Goal: Check status: Check status

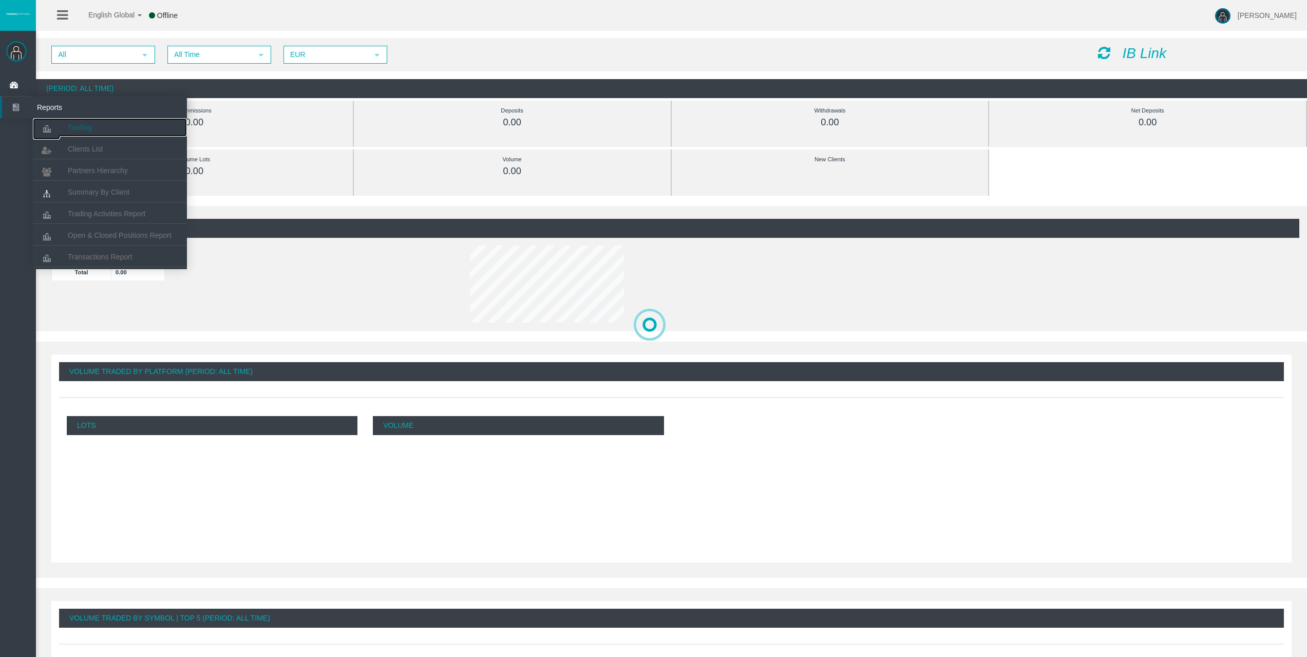
click at [75, 125] on span "Trading" at bounding box center [80, 127] width 24 height 8
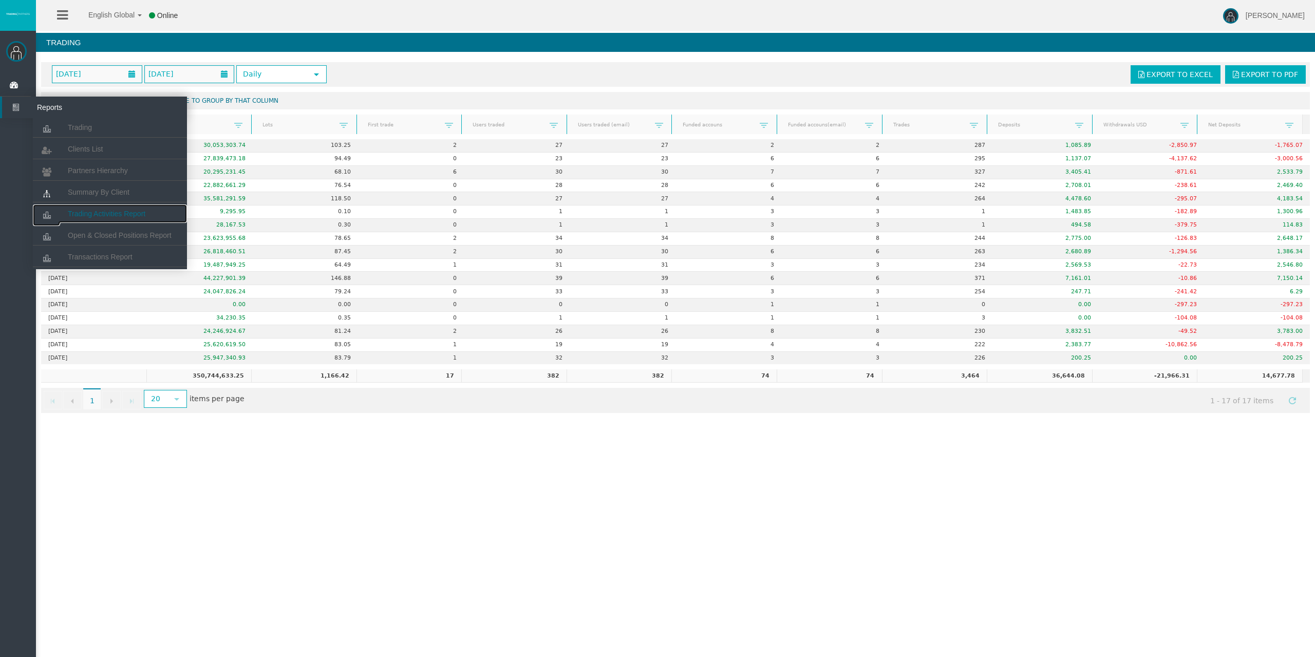
click at [111, 217] on span "Trading Activities Report" at bounding box center [107, 214] width 78 height 8
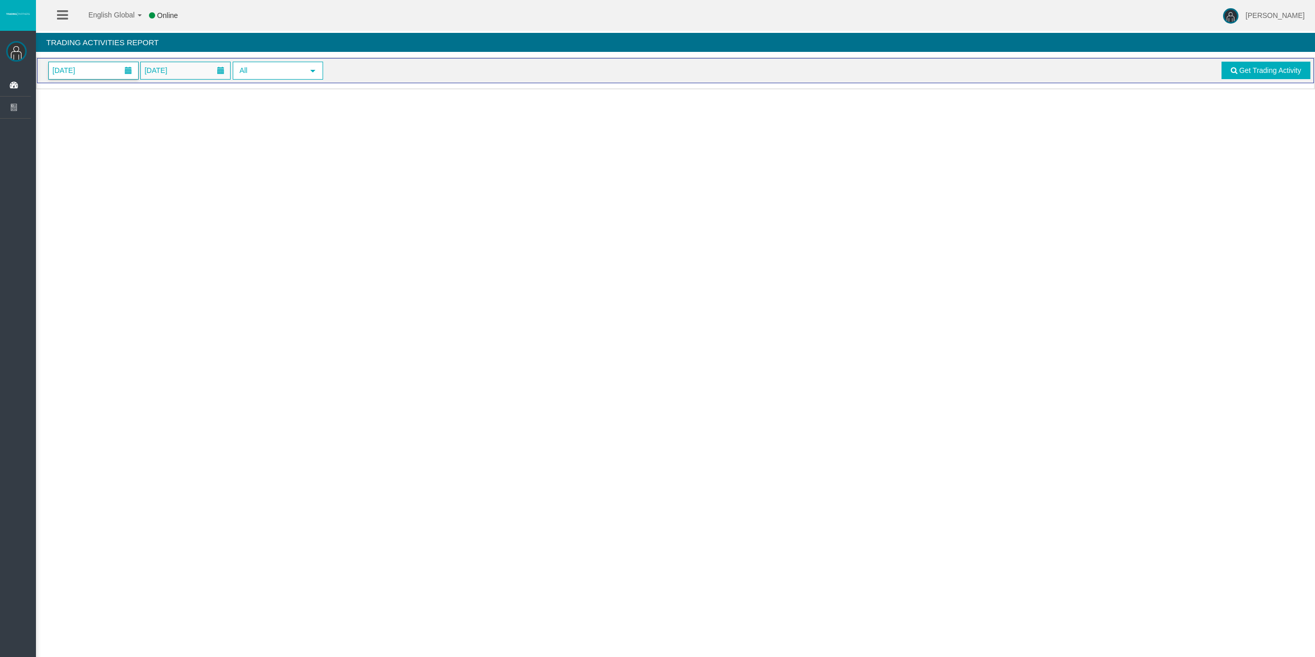
click at [102, 72] on span "[DATE]" at bounding box center [93, 70] width 89 height 17
click at [119, 172] on link "17" at bounding box center [117, 174] width 19 height 18
click at [1238, 71] on link "Get Trading Activity" at bounding box center [1266, 70] width 89 height 17
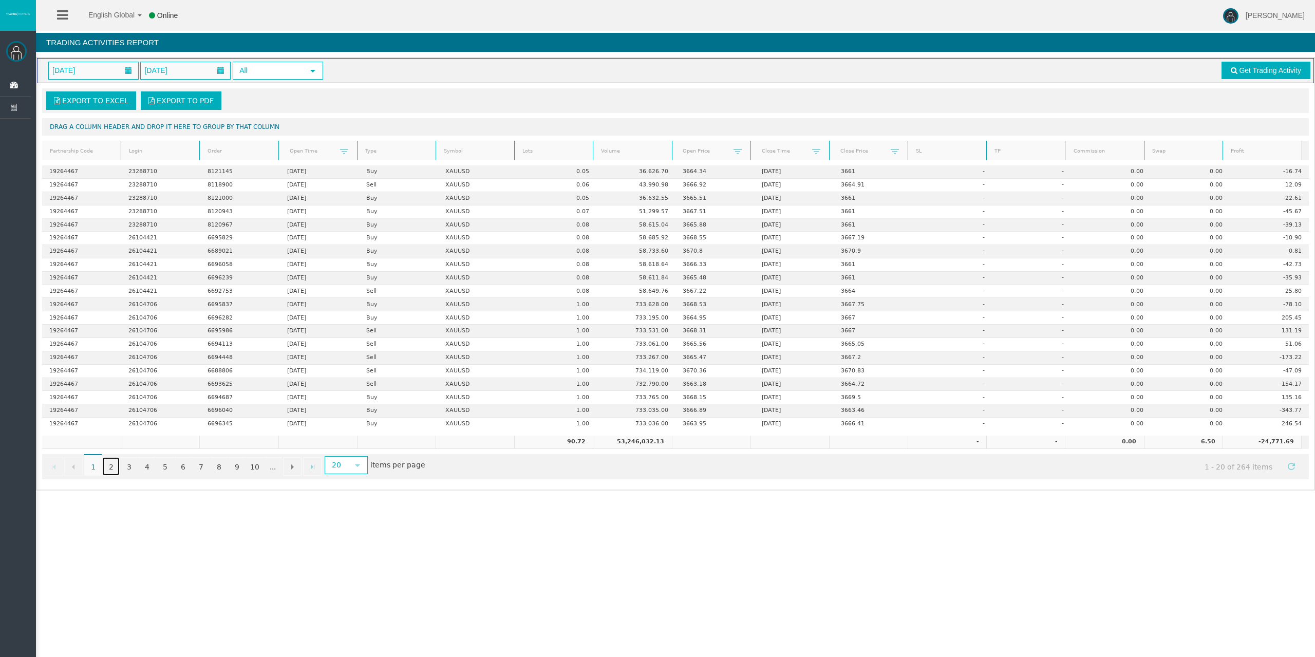
click at [108, 465] on link "2" at bounding box center [110, 466] width 17 height 18
click at [127, 463] on link "3" at bounding box center [128, 466] width 17 height 18
click at [153, 462] on link "4" at bounding box center [146, 466] width 17 height 18
click at [166, 462] on link "5" at bounding box center [164, 466] width 17 height 18
click at [183, 461] on link "6" at bounding box center [182, 466] width 17 height 18
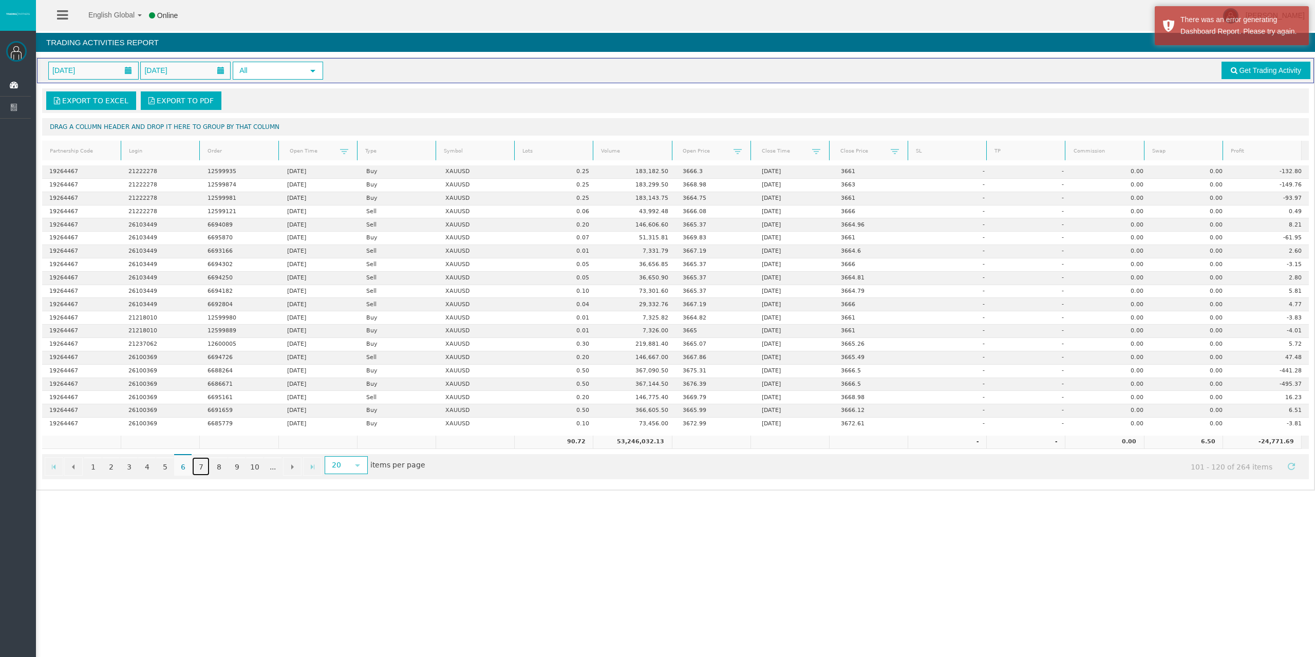
click at [203, 463] on link "7" at bounding box center [200, 466] width 17 height 18
click at [220, 463] on link "8" at bounding box center [218, 466] width 17 height 18
click at [238, 462] on link "9" at bounding box center [236, 466] width 17 height 18
click at [252, 462] on link "10" at bounding box center [254, 466] width 17 height 18
click at [94, 467] on link "1" at bounding box center [92, 466] width 17 height 18
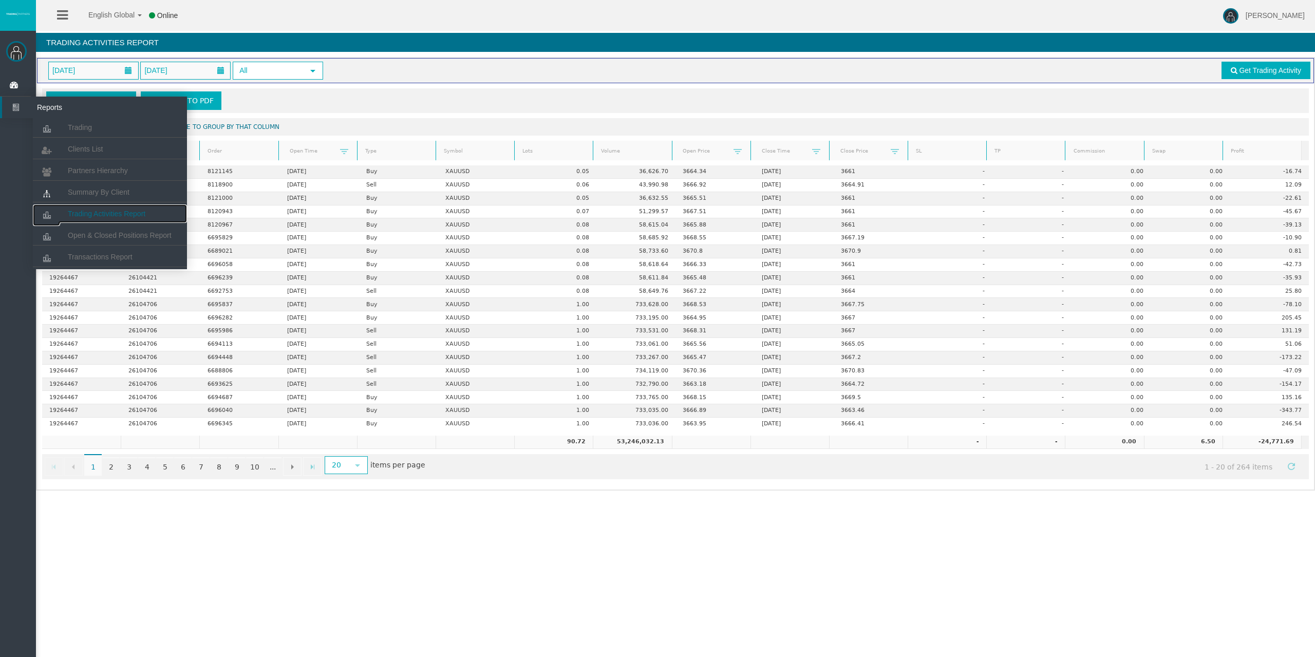
click at [91, 214] on span "Trading Activities Report" at bounding box center [107, 214] width 78 height 8
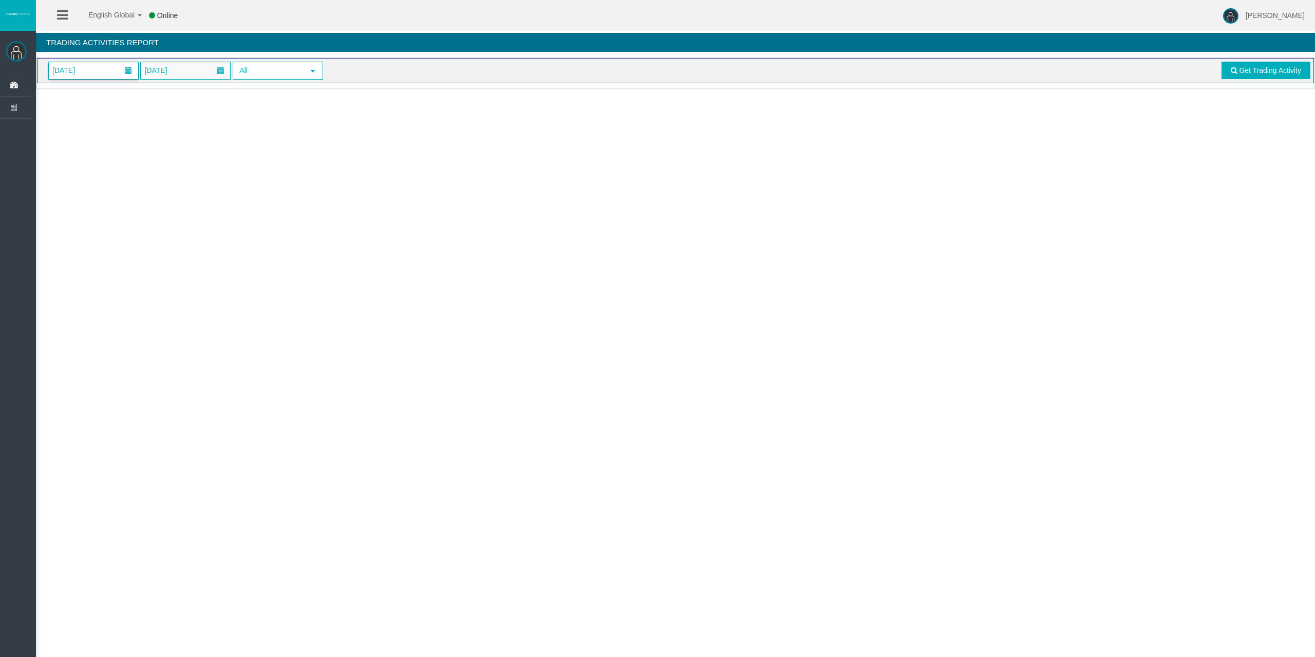
click at [104, 67] on span "[DATE]" at bounding box center [93, 70] width 89 height 17
click at [114, 165] on link "17" at bounding box center [117, 174] width 19 height 18
click at [1257, 69] on span "Get Trading Activity" at bounding box center [1270, 70] width 62 height 8
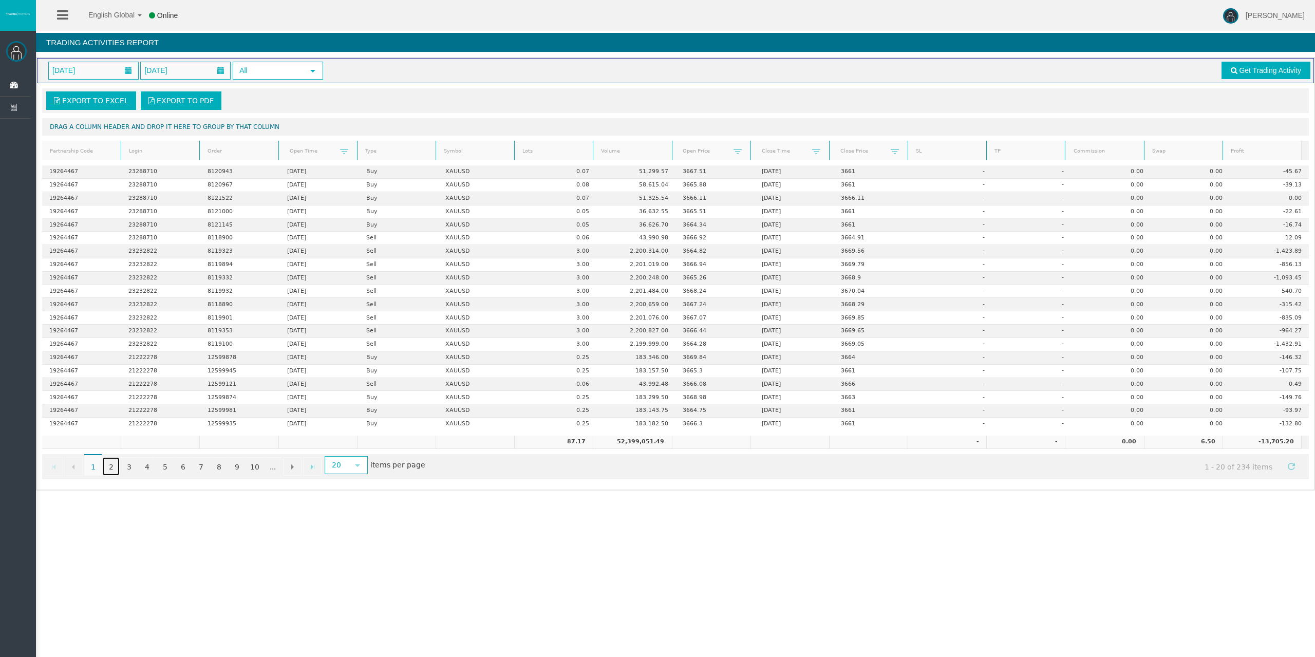
click at [112, 470] on link "2" at bounding box center [110, 466] width 17 height 18
click at [129, 466] on link "3" at bounding box center [128, 466] width 17 height 18
click at [149, 466] on link "4" at bounding box center [146, 466] width 17 height 18
click at [159, 465] on link "5" at bounding box center [164, 466] width 17 height 18
click at [182, 466] on link "6" at bounding box center [182, 466] width 17 height 18
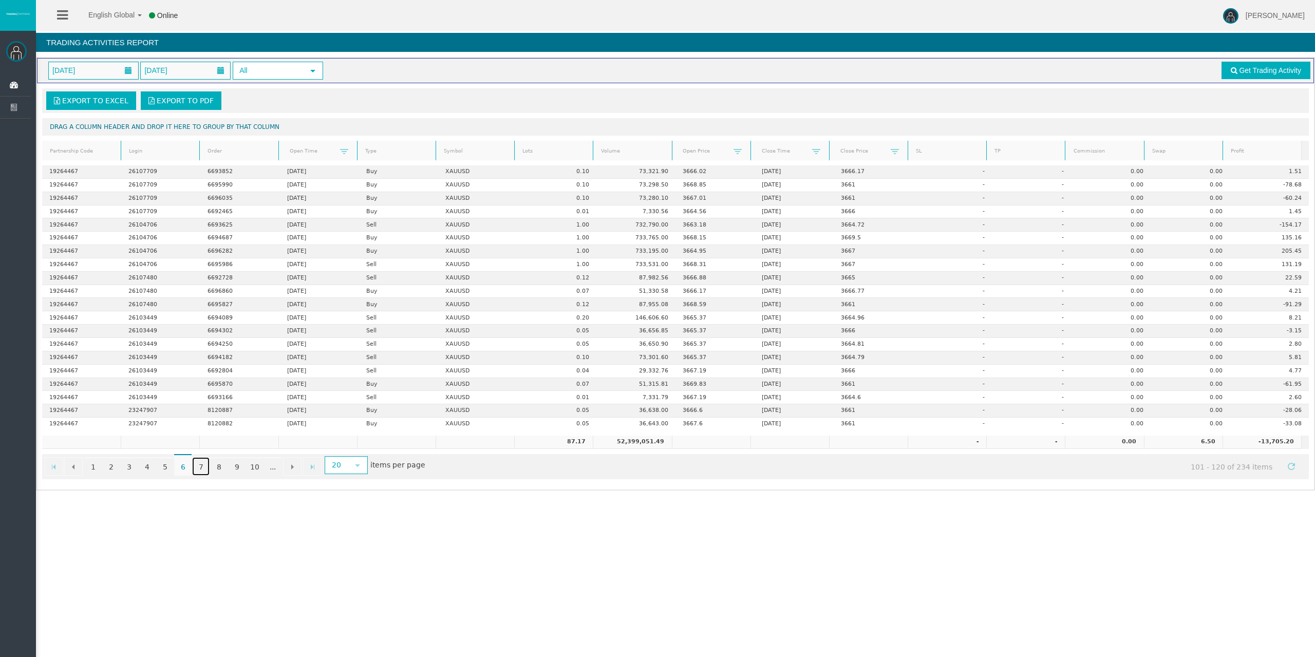
click at [195, 467] on link "7" at bounding box center [200, 466] width 17 height 18
click at [220, 465] on link "8" at bounding box center [218, 466] width 17 height 18
click at [239, 465] on link "9" at bounding box center [236, 466] width 17 height 18
click at [254, 465] on link "10" at bounding box center [254, 466] width 17 height 18
click at [239, 469] on link "9" at bounding box center [236, 466] width 17 height 18
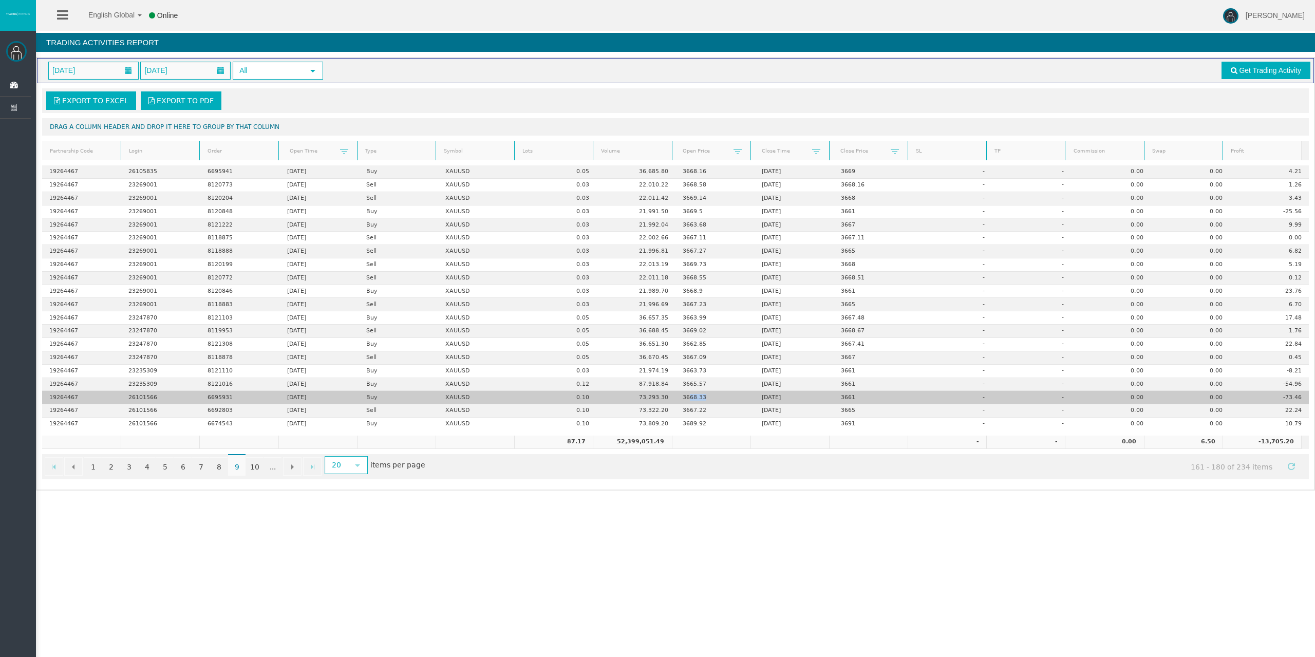
drag, startPoint x: 687, startPoint y: 396, endPoint x: 705, endPoint y: 396, distance: 17.5
click at [705, 396] on td "3668.33" at bounding box center [714, 397] width 79 height 13
drag, startPoint x: 705, startPoint y: 396, endPoint x: 750, endPoint y: 398, distance: 45.8
click at [705, 396] on td "3668.33" at bounding box center [714, 397] width 79 height 13
click at [802, 398] on td "[DATE]" at bounding box center [794, 397] width 79 height 13
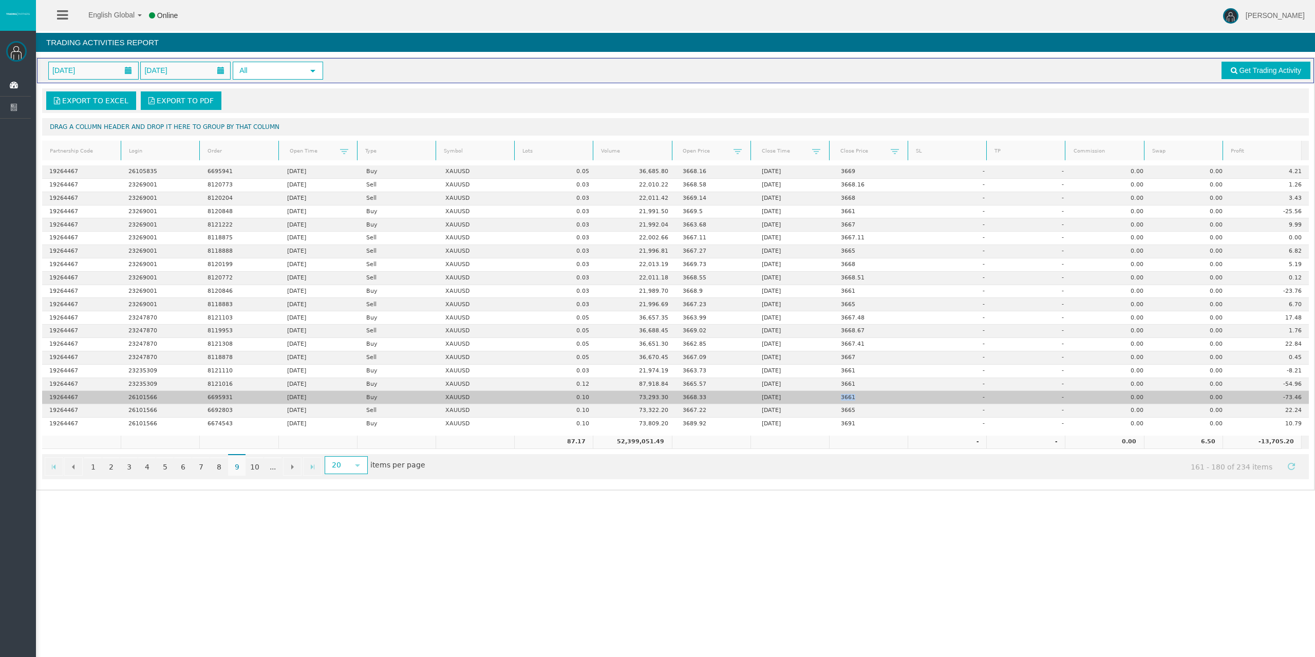
drag, startPoint x: 855, startPoint y: 396, endPoint x: 829, endPoint y: 400, distance: 26.4
click at [834, 400] on td "3661" at bounding box center [873, 397] width 79 height 13
click at [837, 395] on td "3661" at bounding box center [873, 397] width 79 height 13
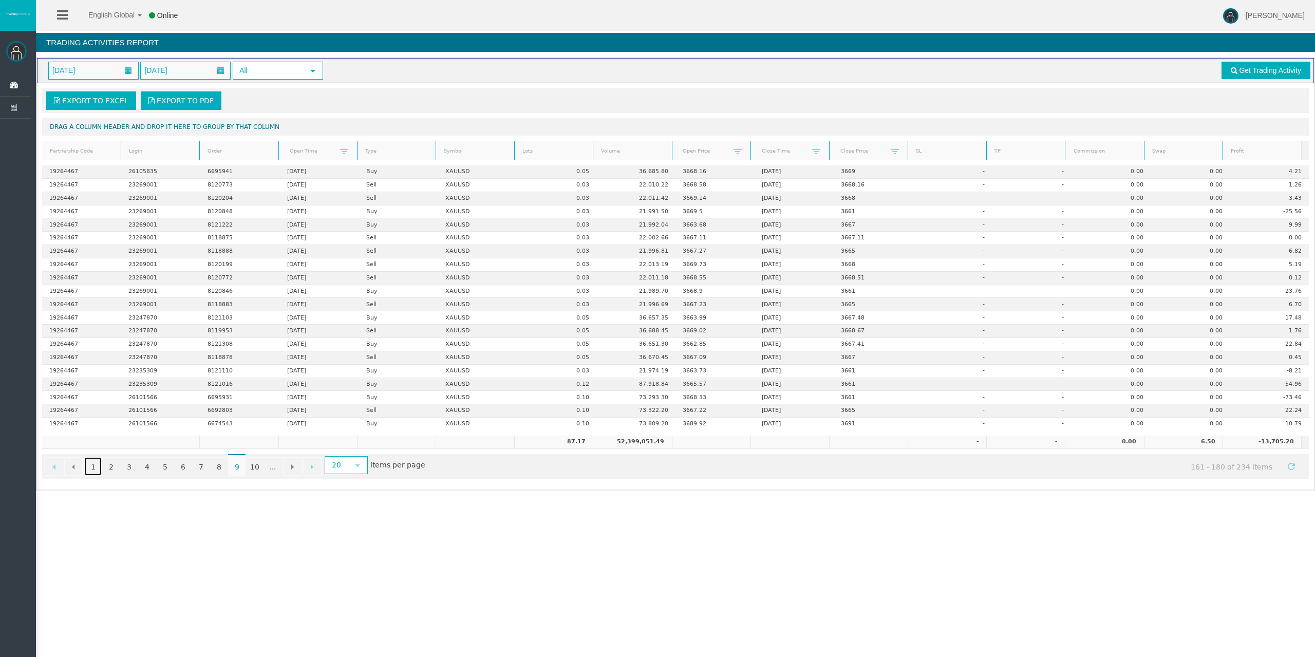
click at [91, 465] on link "1" at bounding box center [92, 466] width 17 height 18
click at [96, 470] on span "1" at bounding box center [92, 465] width 17 height 22
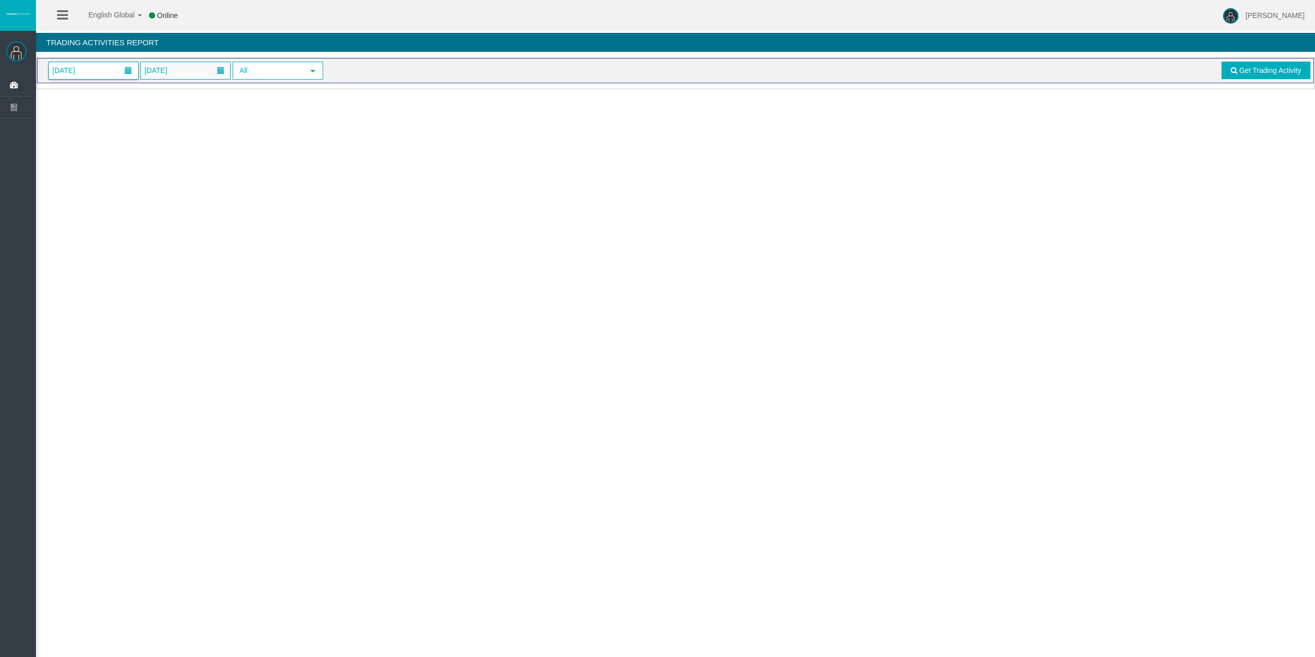
click at [127, 72] on span at bounding box center [128, 70] width 7 height 7
click at [119, 170] on link "17" at bounding box center [117, 174] width 19 height 18
click at [1226, 73] on link "Get Trading Activity" at bounding box center [1266, 70] width 89 height 17
click at [130, 71] on span at bounding box center [128, 70] width 7 height 7
click at [121, 174] on link "17" at bounding box center [117, 174] width 19 height 18
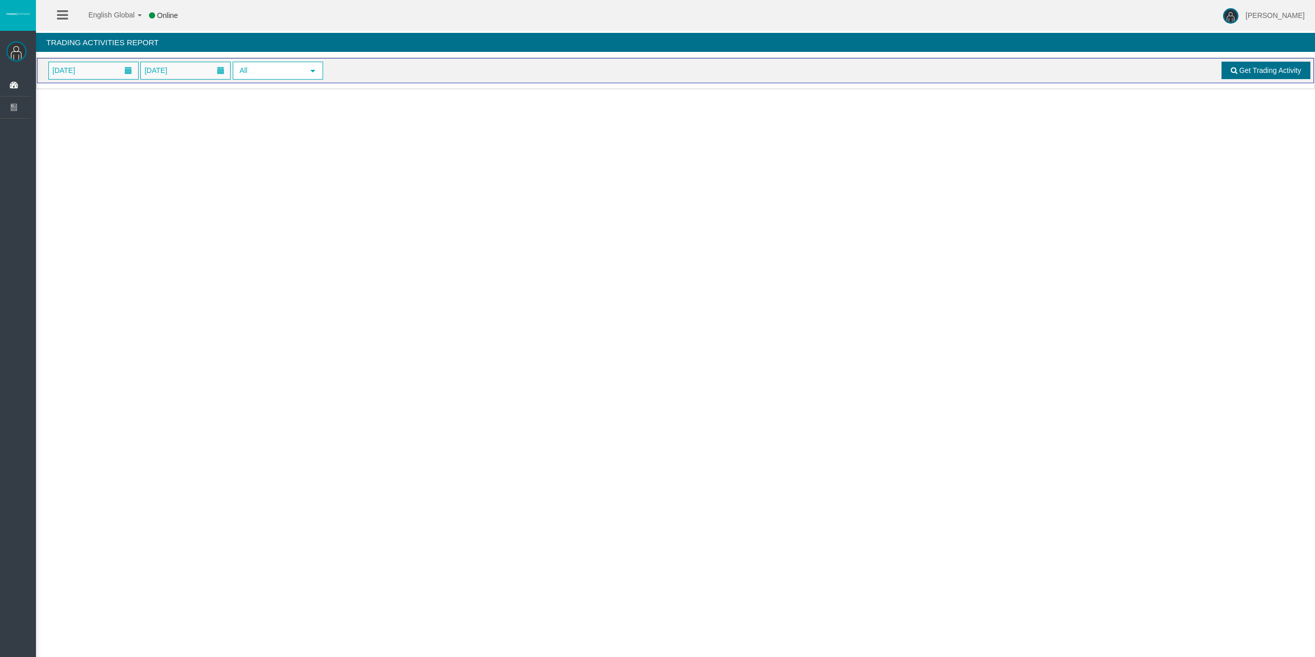
click at [1257, 72] on span "Get Trading Activity" at bounding box center [1270, 70] width 62 height 8
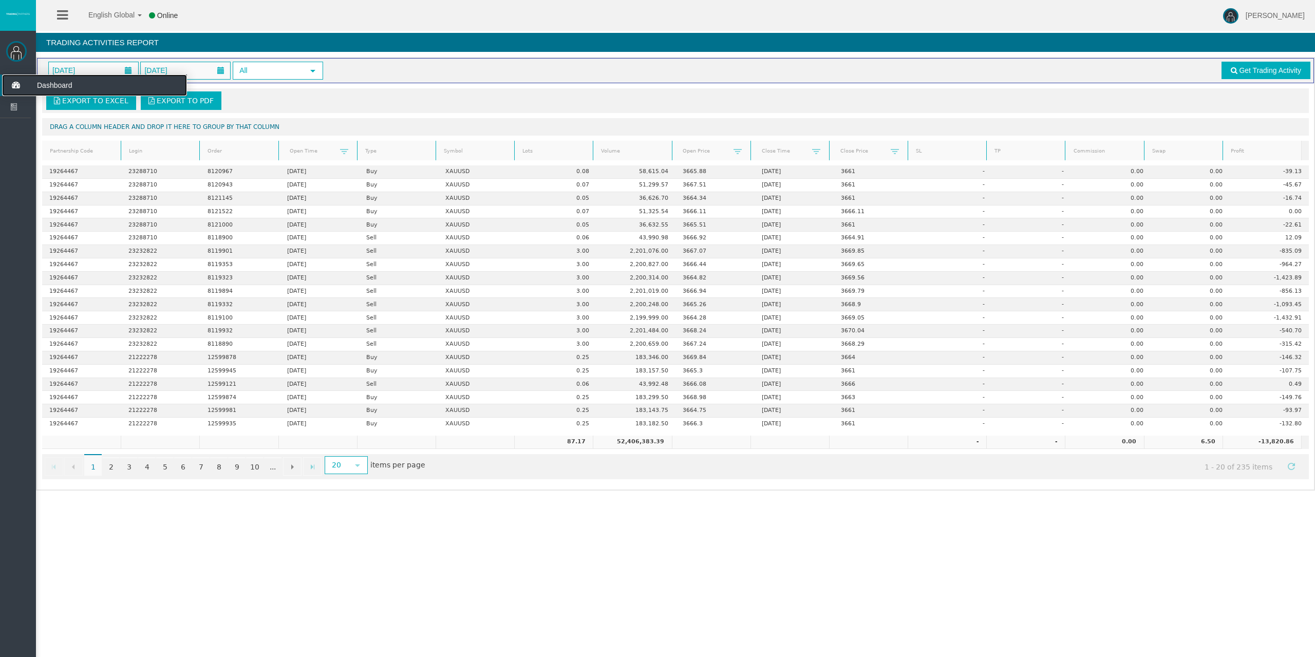
click at [20, 83] on icon at bounding box center [15, 85] width 27 height 22
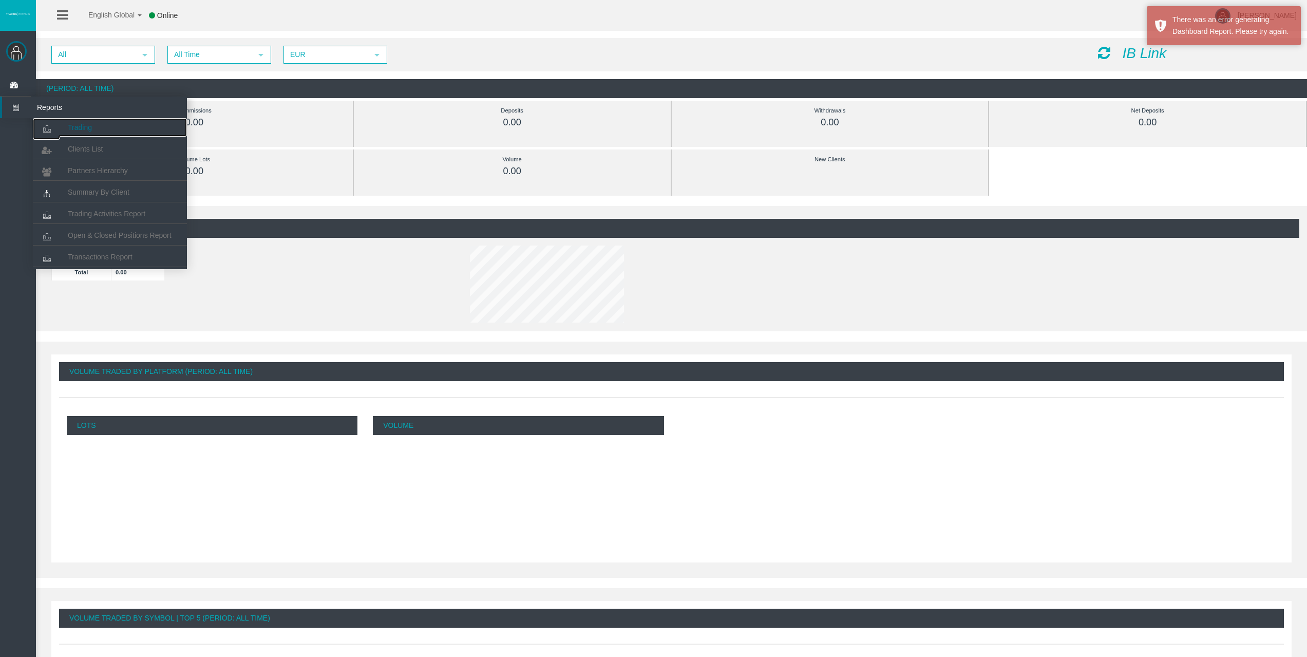
click at [71, 120] on link "Trading" at bounding box center [110, 127] width 154 height 18
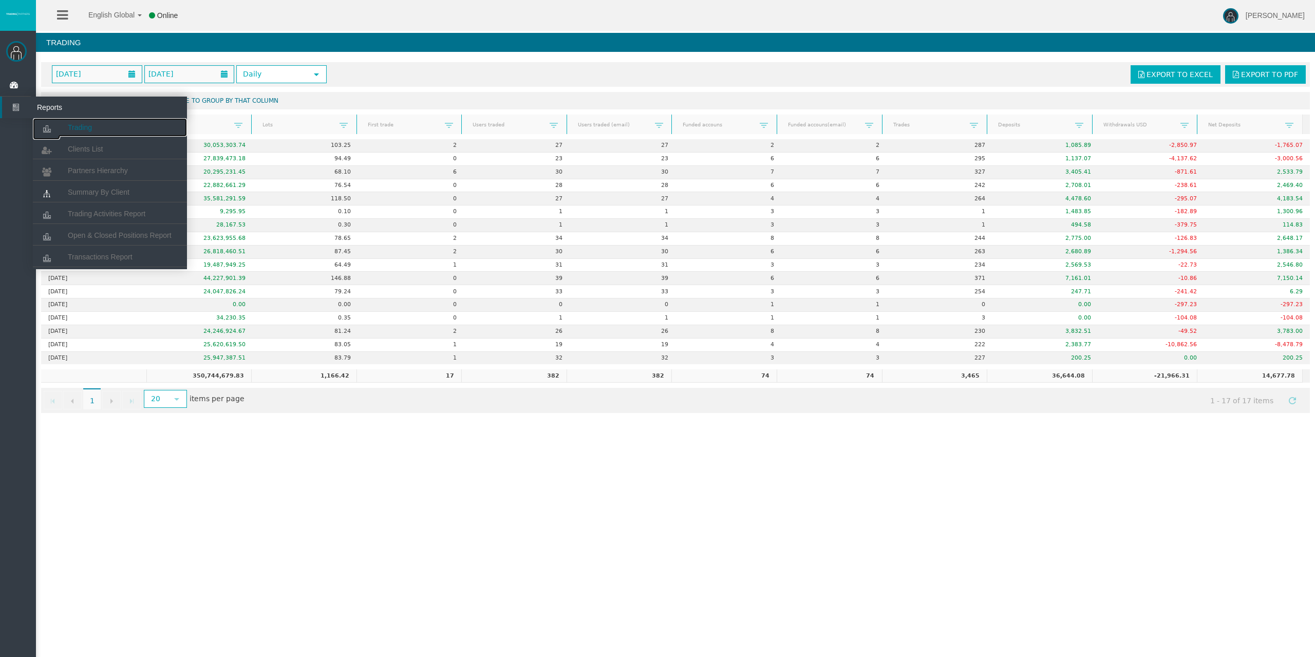
click at [52, 126] on icon at bounding box center [46, 129] width 27 height 22
click at [100, 210] on span "Trading Activities Report" at bounding box center [107, 214] width 78 height 8
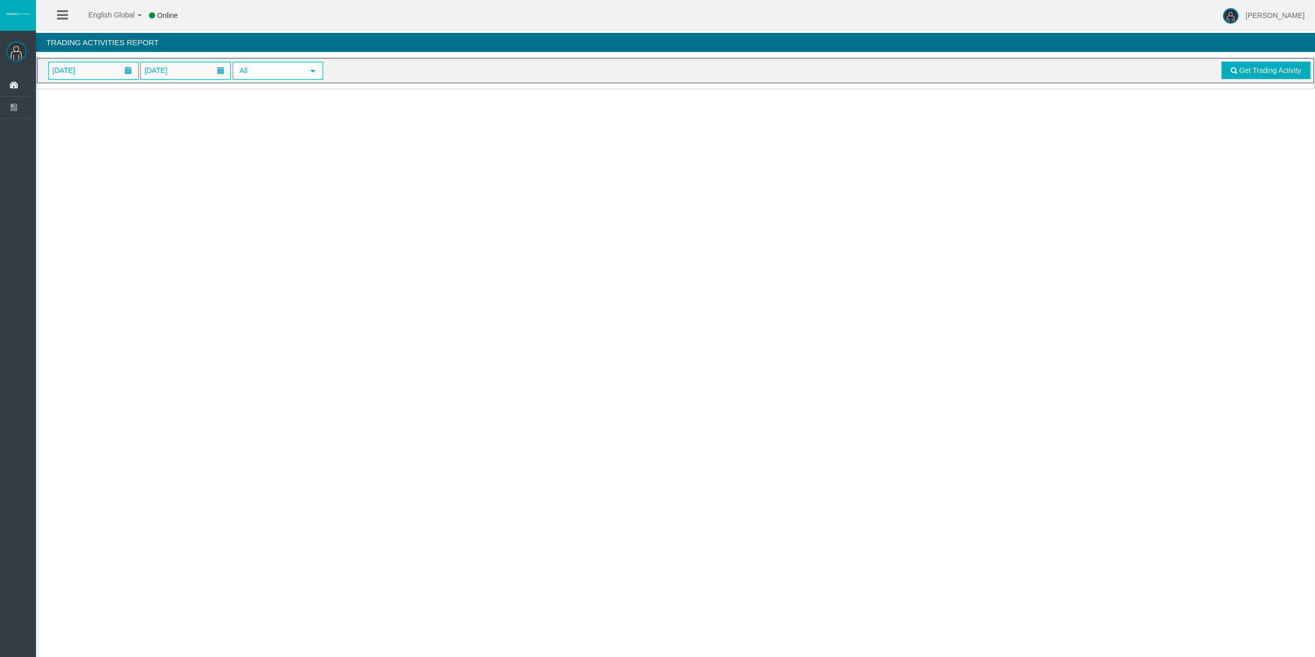
click at [100, 81] on div "01/09/2025 17/09/2025 All select Get Trading Activity" at bounding box center [675, 70] width 1277 height 25
click at [102, 72] on span "[DATE]" at bounding box center [93, 70] width 89 height 17
click at [115, 177] on link "17" at bounding box center [117, 174] width 19 height 18
click at [1270, 69] on span "Get Trading Activity" at bounding box center [1270, 70] width 62 height 8
click at [119, 74] on span at bounding box center [128, 71] width 18 height 16
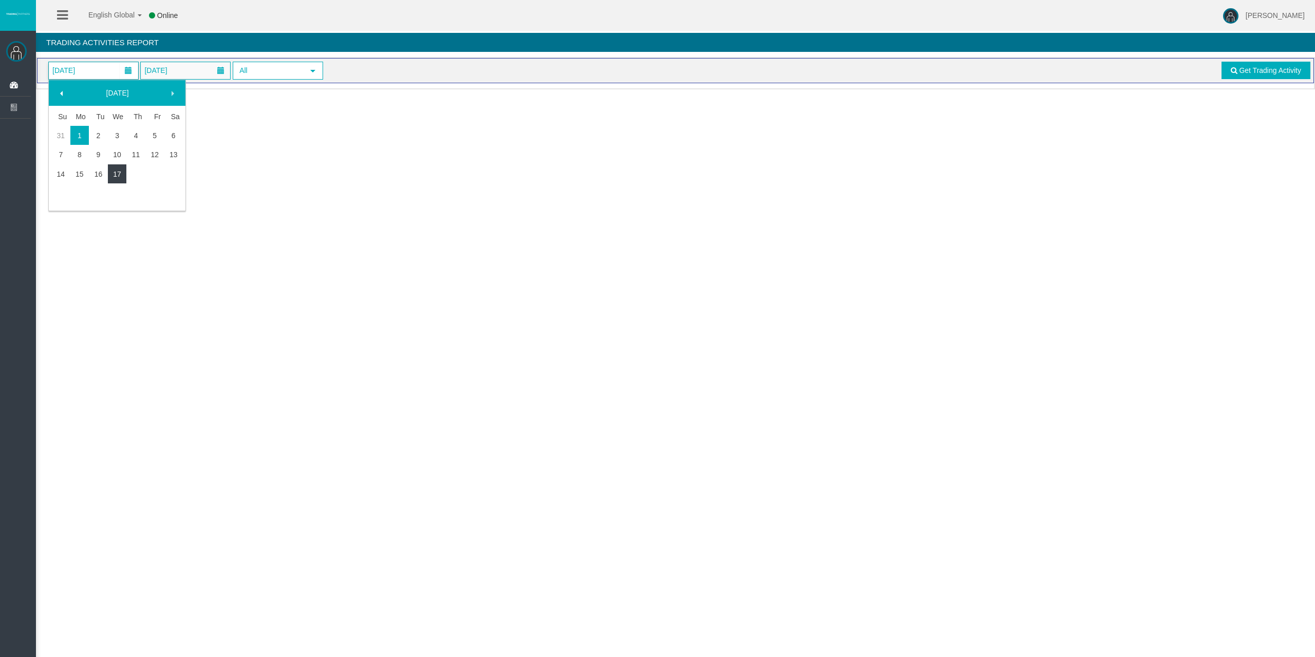
click at [116, 178] on link "17" at bounding box center [117, 174] width 19 height 18
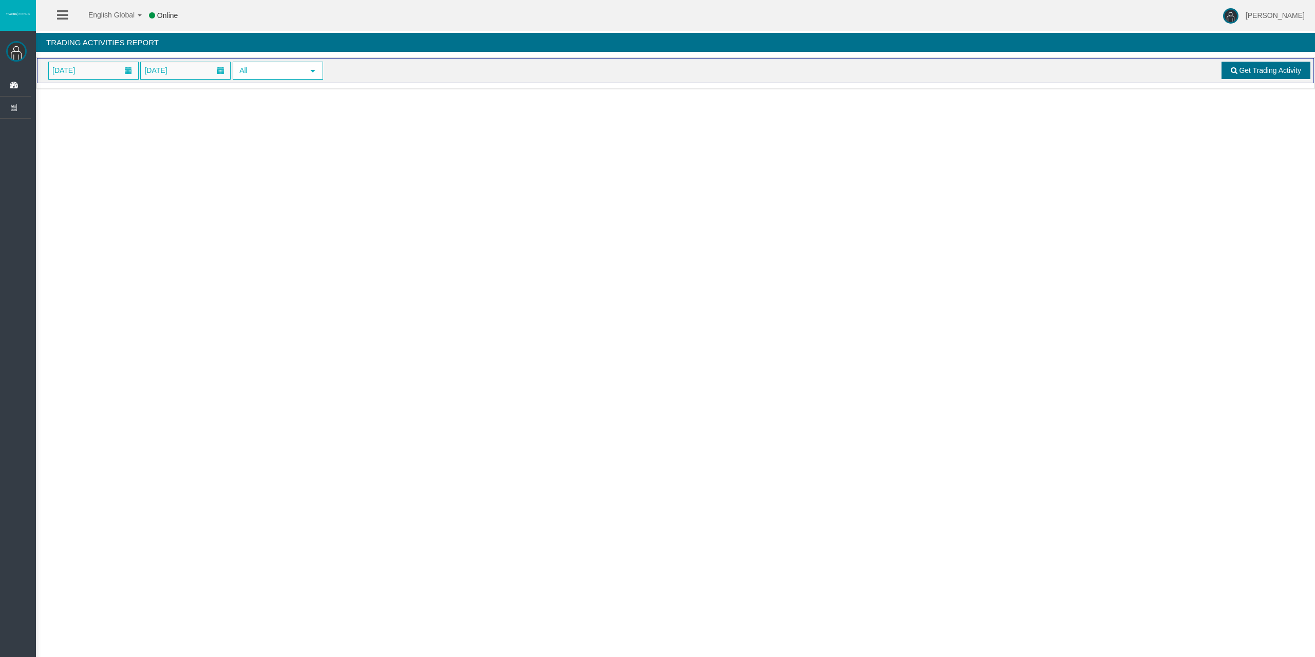
click at [1244, 68] on span "Get Trading Activity" at bounding box center [1270, 70] width 62 height 8
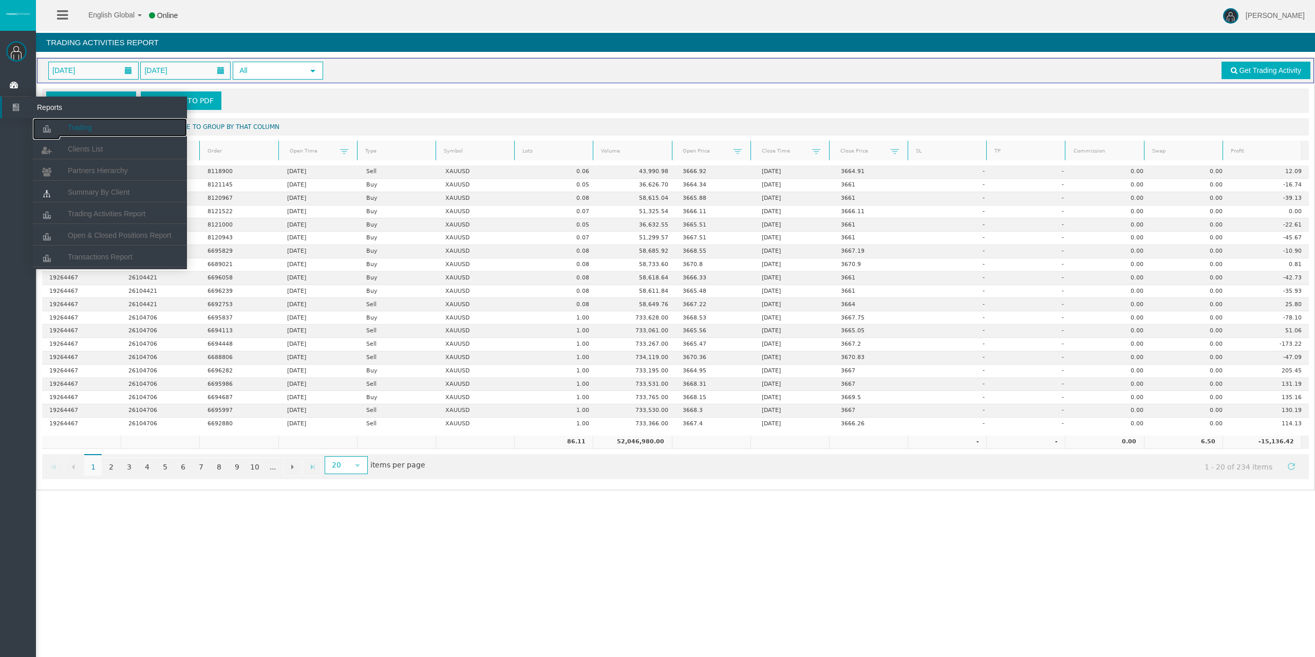
click at [77, 132] on link "Trading" at bounding box center [110, 127] width 154 height 18
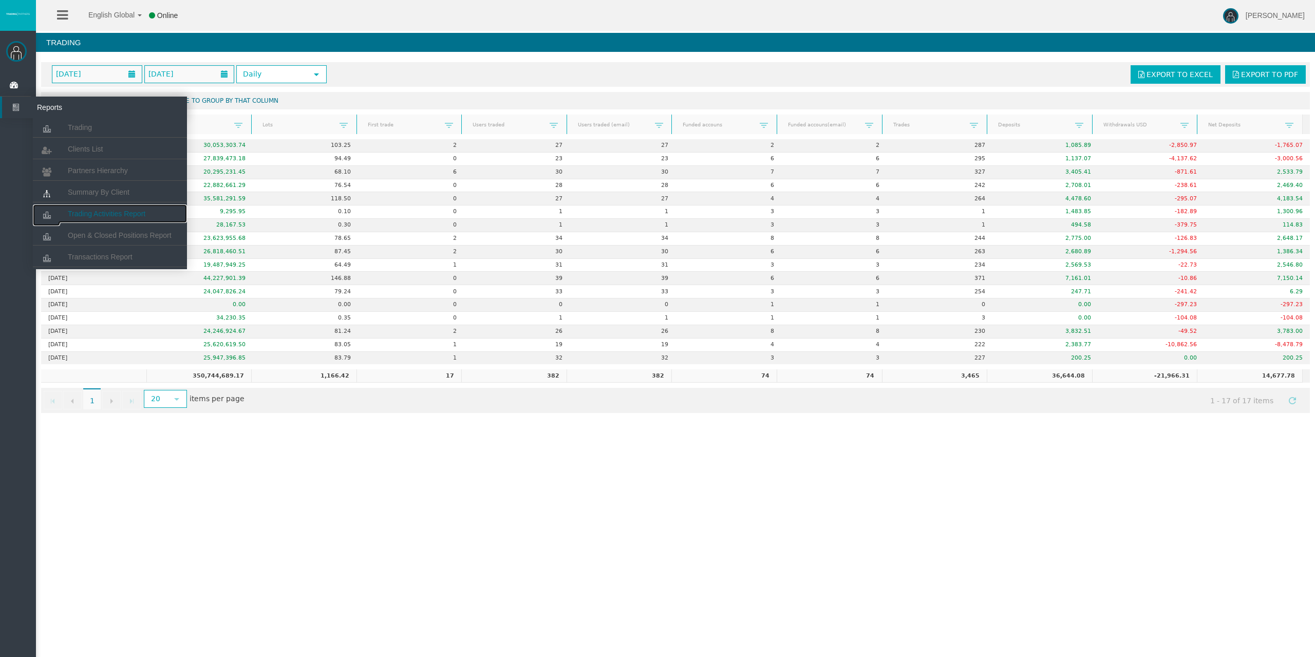
click at [141, 212] on span "Trading Activities Report" at bounding box center [107, 214] width 78 height 8
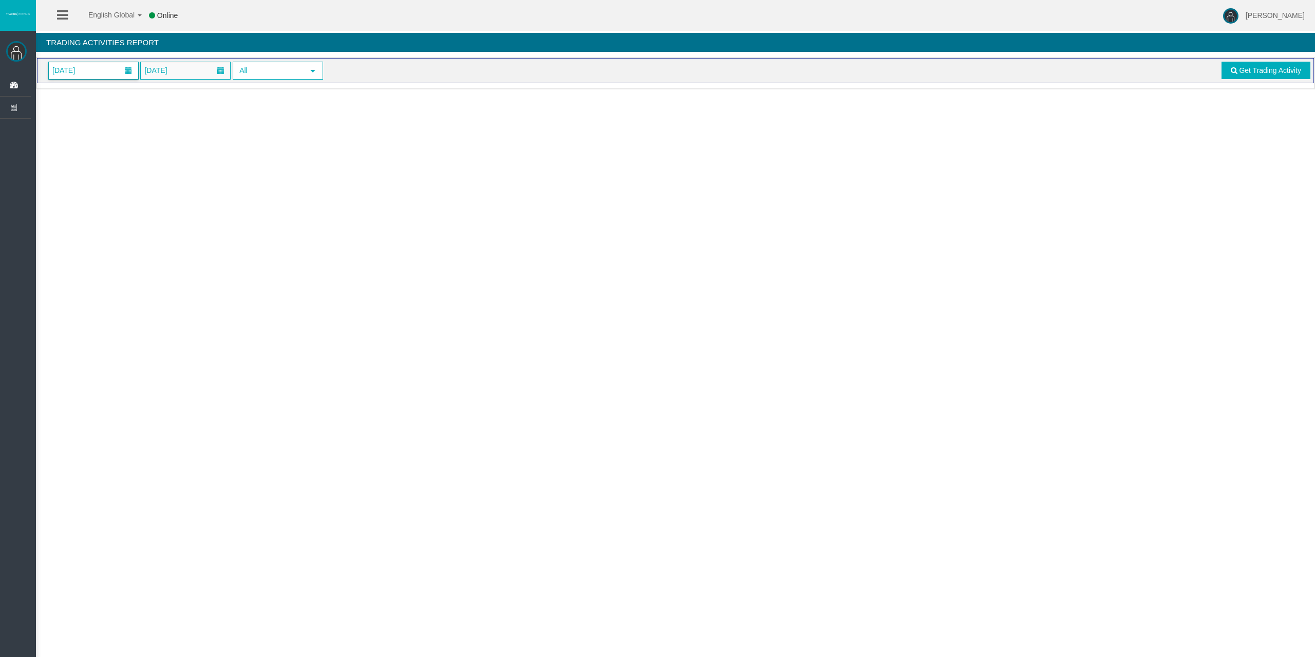
click at [110, 73] on span "[DATE]" at bounding box center [93, 70] width 89 height 17
click at [123, 171] on link "17" at bounding box center [117, 174] width 19 height 18
click at [1247, 67] on span "Get Trading Activity" at bounding box center [1270, 70] width 62 height 8
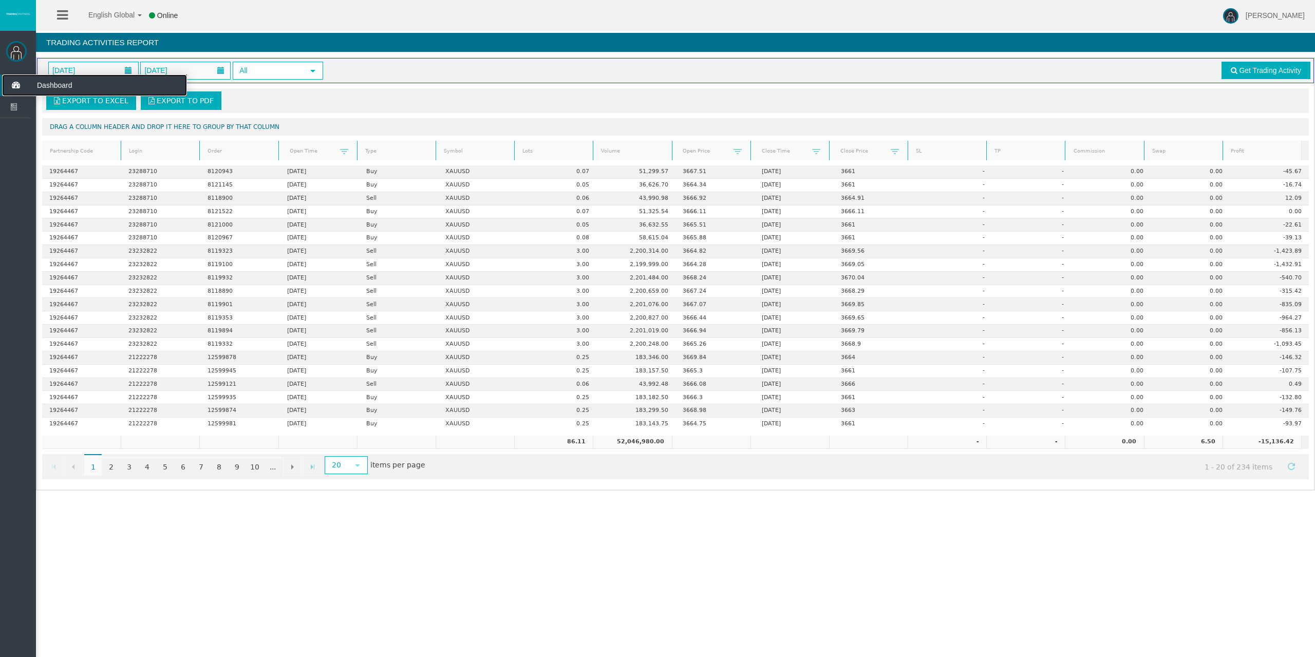
click at [20, 87] on icon at bounding box center [15, 85] width 27 height 22
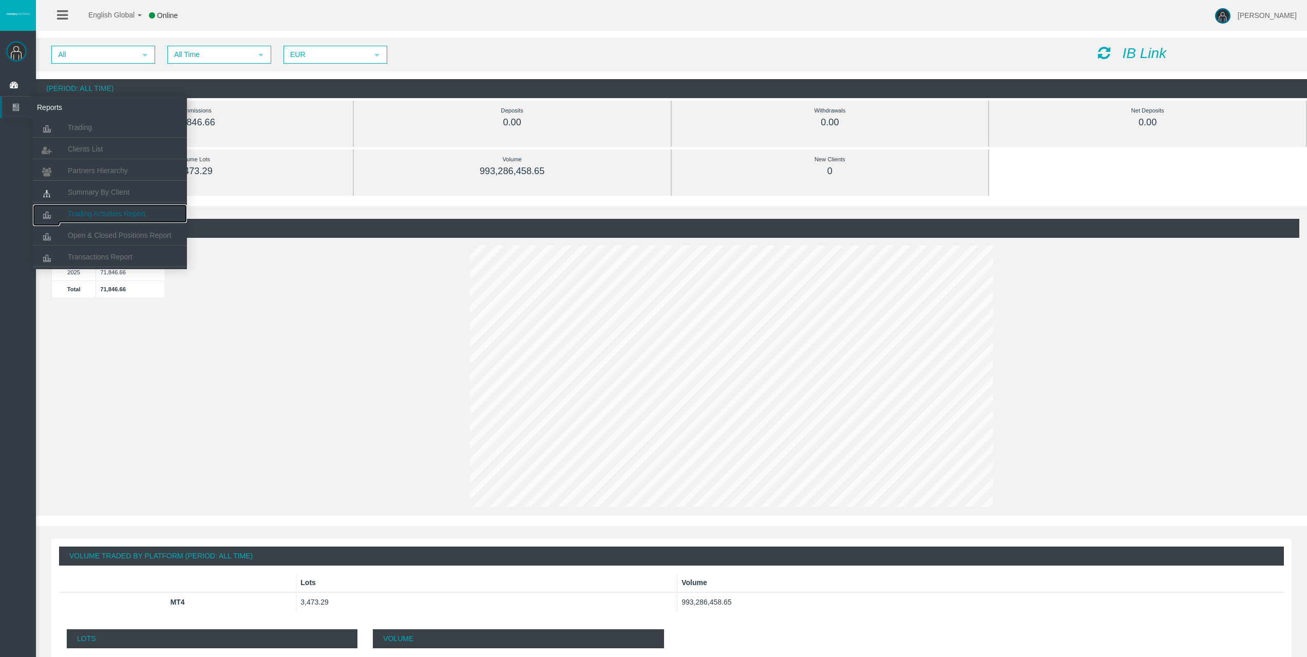
click at [136, 208] on link "Trading Activities Report" at bounding box center [110, 213] width 154 height 18
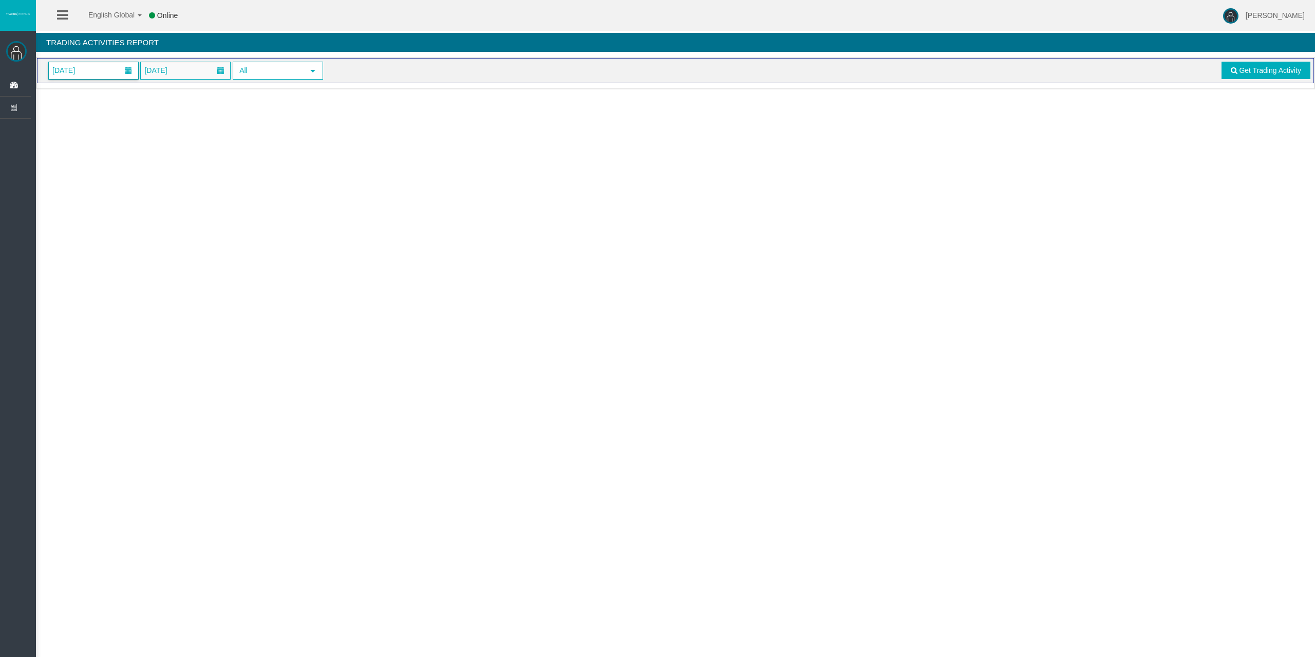
click at [114, 68] on span "[DATE]" at bounding box center [93, 70] width 89 height 17
click at [117, 175] on link "17" at bounding box center [117, 174] width 19 height 18
click at [1299, 69] on span "Get Trading Activity" at bounding box center [1270, 70] width 62 height 8
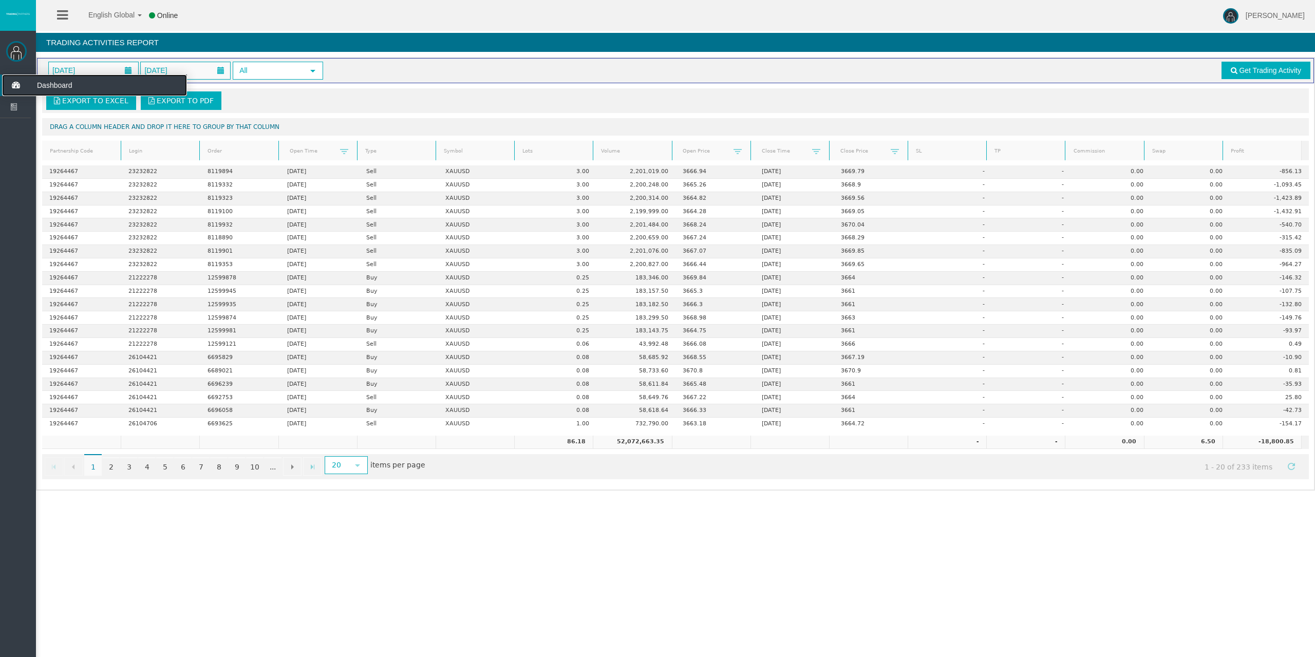
click at [16, 80] on icon at bounding box center [15, 85] width 27 height 22
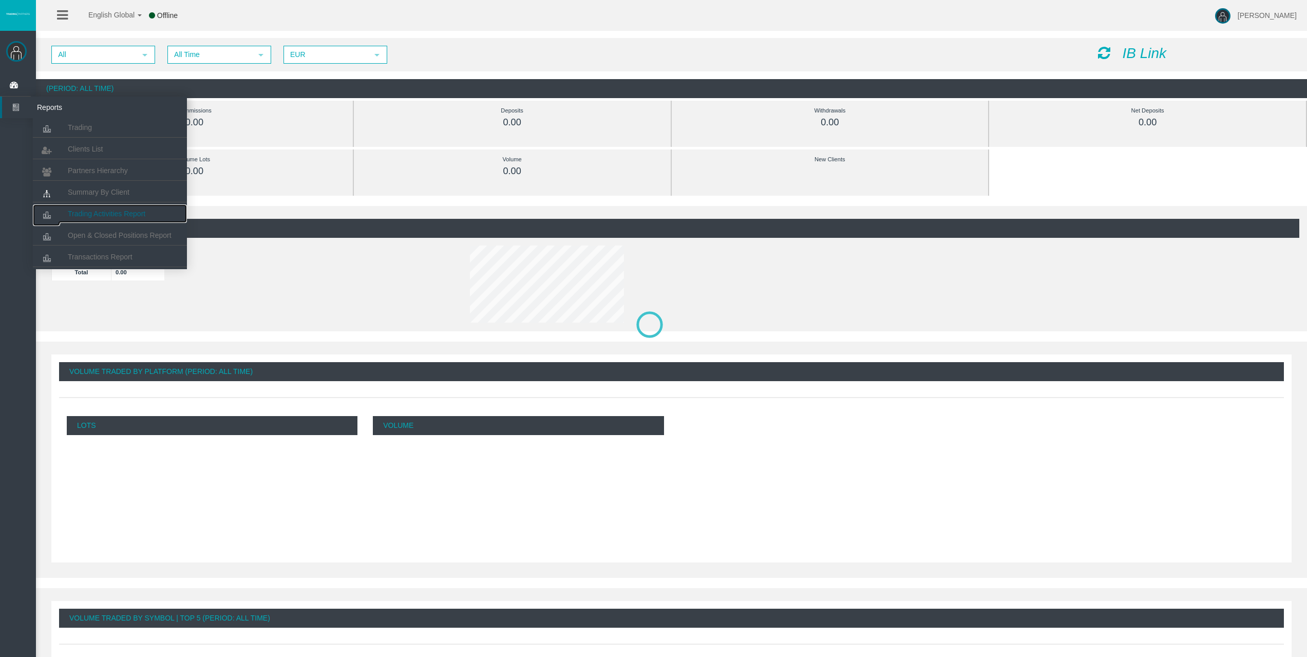
click at [112, 205] on link "Trading Activities Report" at bounding box center [110, 213] width 154 height 18
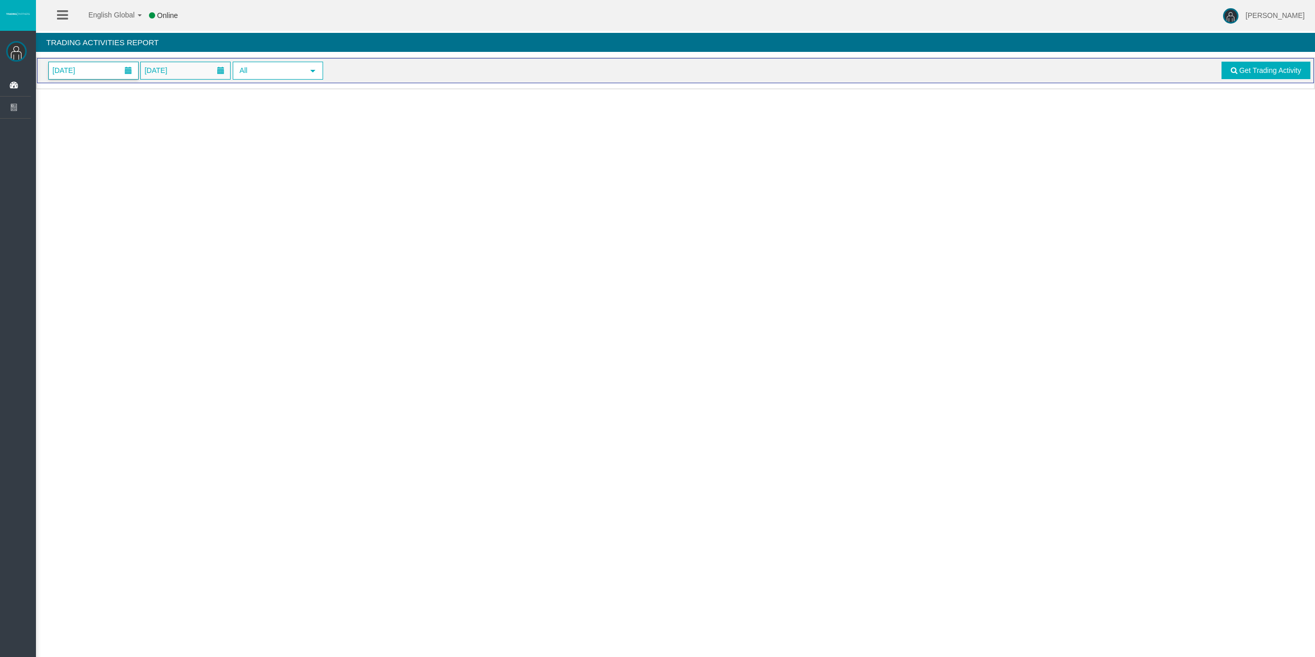
click at [78, 63] on span "[DATE]" at bounding box center [63, 70] width 29 height 14
click at [118, 175] on link "17" at bounding box center [117, 174] width 19 height 18
click at [1250, 65] on link "Get Trading Activity" at bounding box center [1266, 70] width 89 height 17
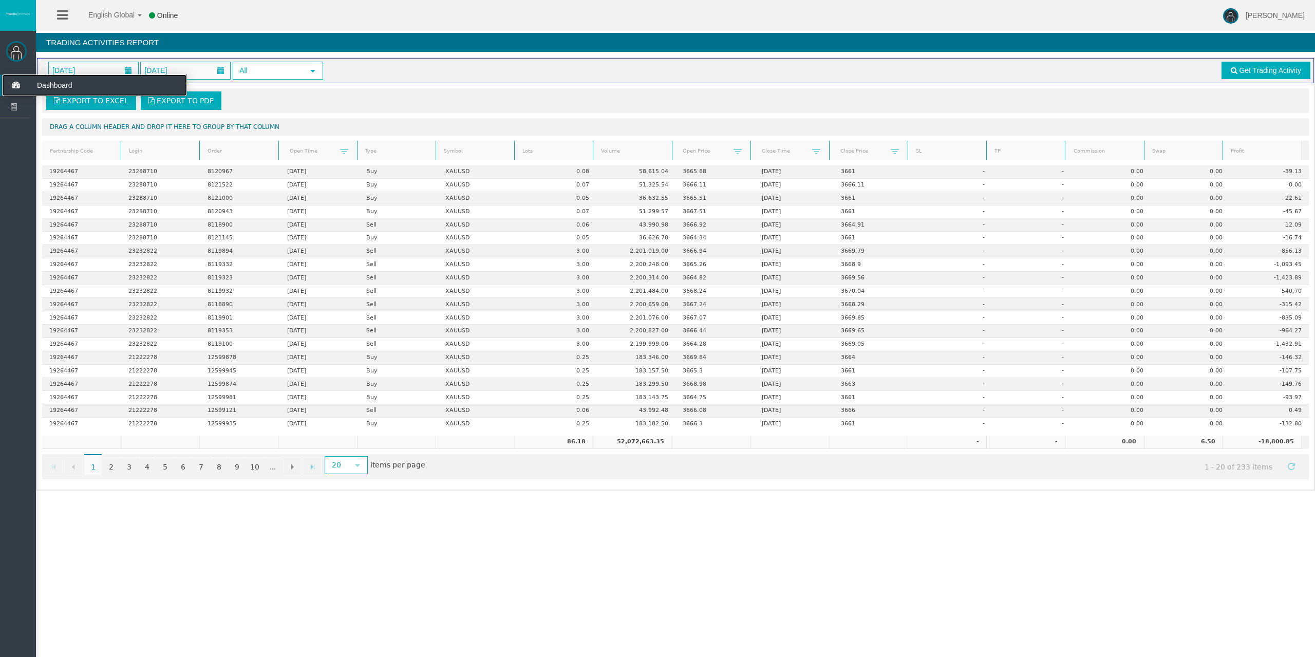
click at [17, 88] on icon at bounding box center [15, 85] width 27 height 22
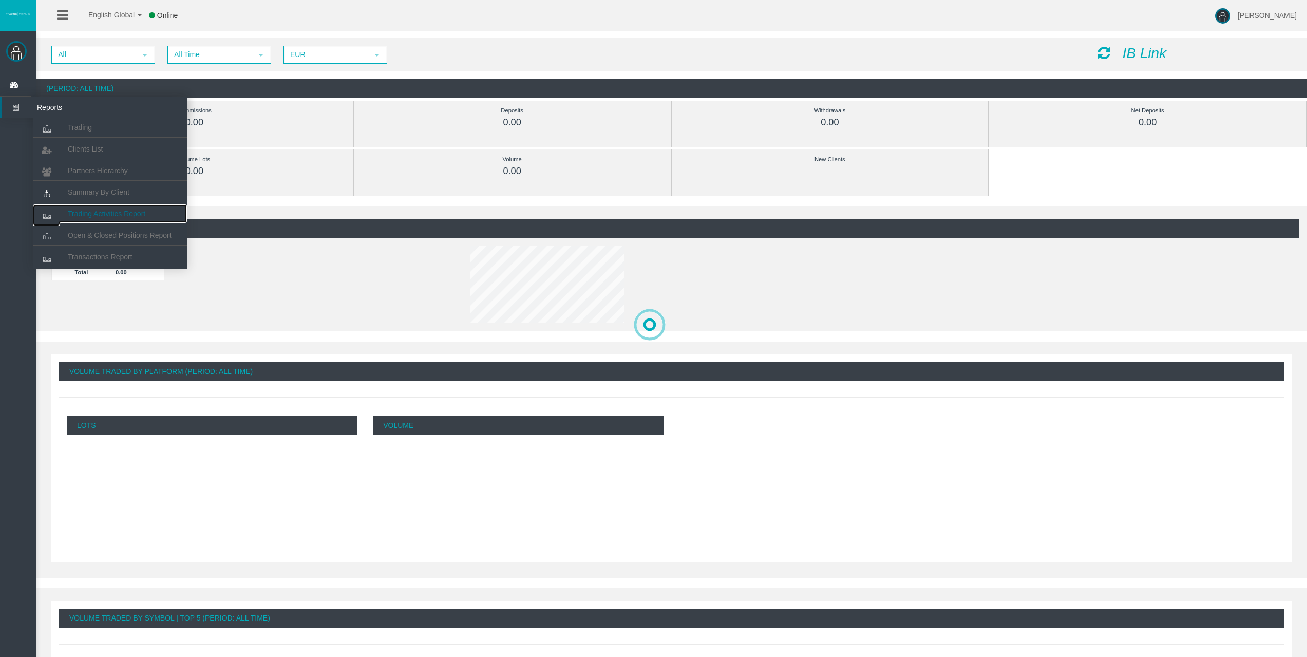
click at [102, 205] on link "Trading Activities Report" at bounding box center [110, 213] width 154 height 18
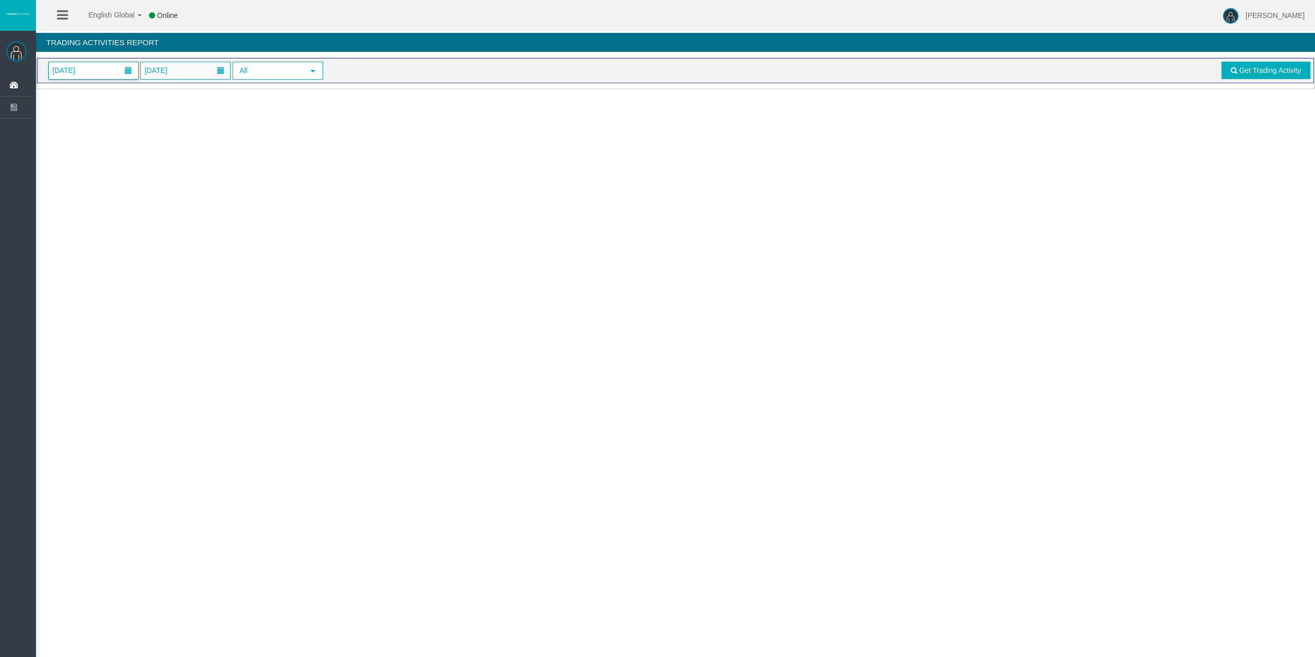
click at [84, 62] on span "[DATE]" at bounding box center [93, 70] width 89 height 17
click at [126, 173] on link "17" at bounding box center [117, 174] width 19 height 18
click at [1266, 74] on link "Get Trading Activity" at bounding box center [1266, 70] width 89 height 17
click at [104, 65] on span "[DATE]" at bounding box center [93, 70] width 89 height 17
click at [120, 174] on link "17" at bounding box center [117, 174] width 19 height 18
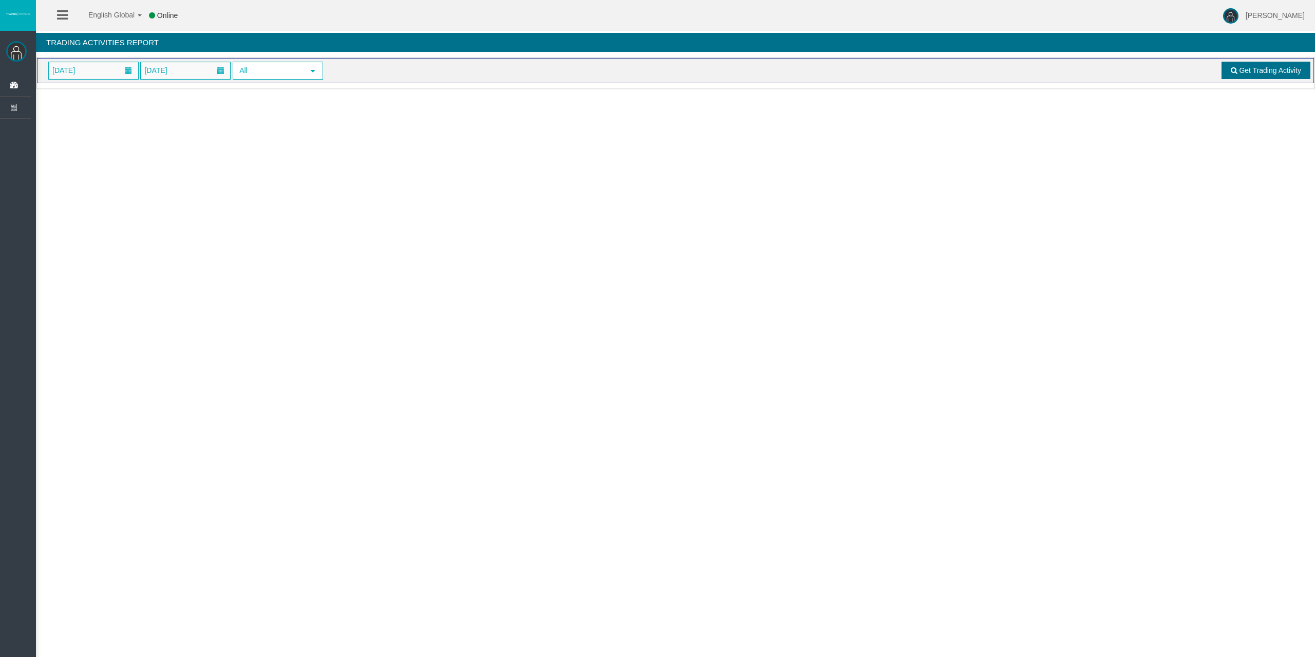
click at [1261, 77] on link "Get Trading Activity" at bounding box center [1266, 70] width 89 height 17
click at [106, 70] on span "[DATE]" at bounding box center [93, 70] width 89 height 17
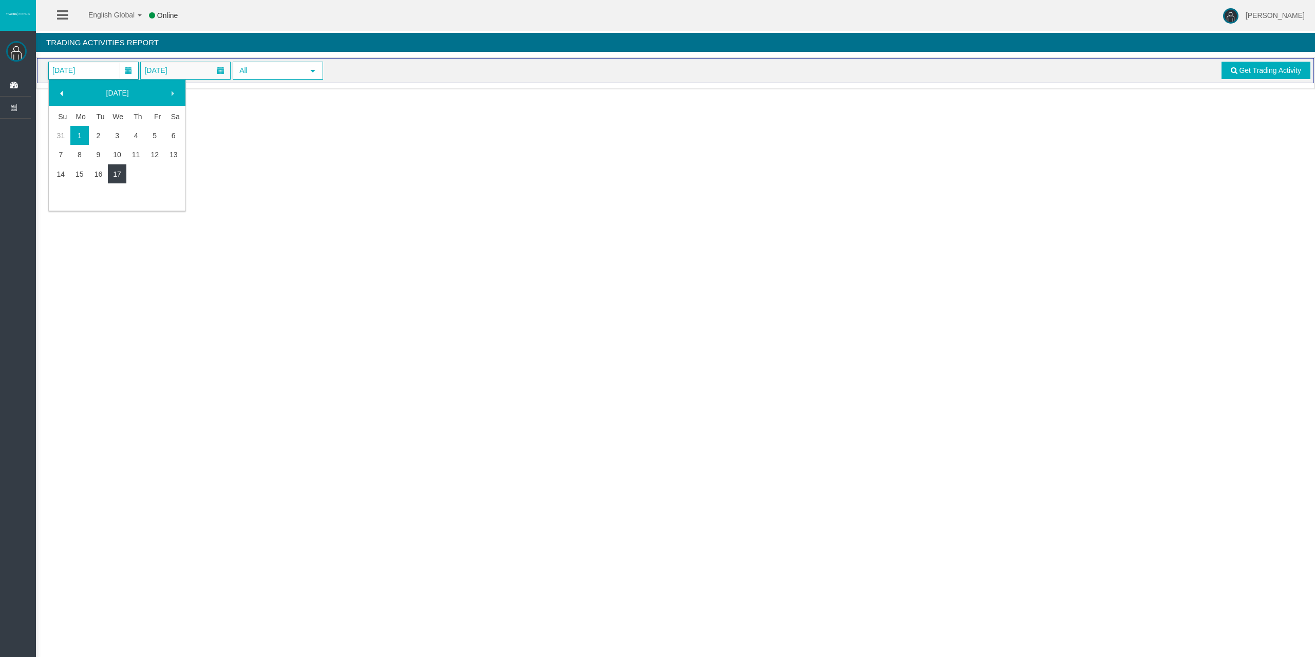
click at [116, 171] on link "17" at bounding box center [117, 174] width 19 height 18
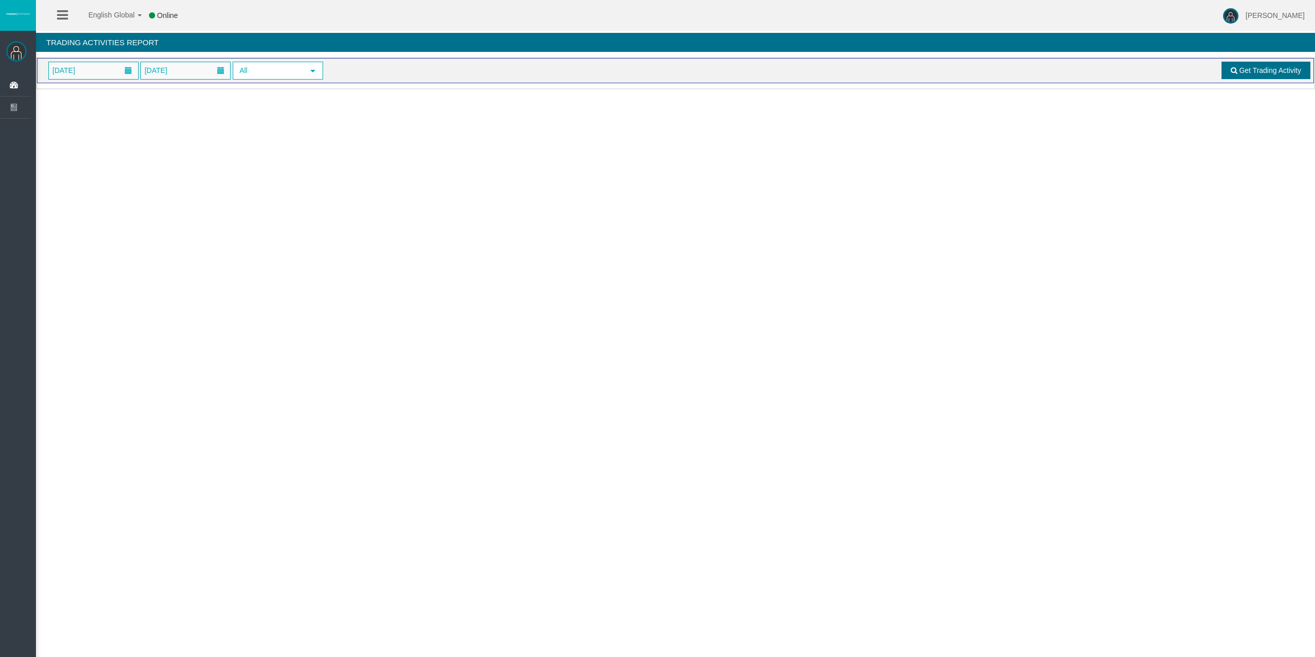
click at [1252, 77] on link "Get Trading Activity" at bounding box center [1266, 70] width 89 height 17
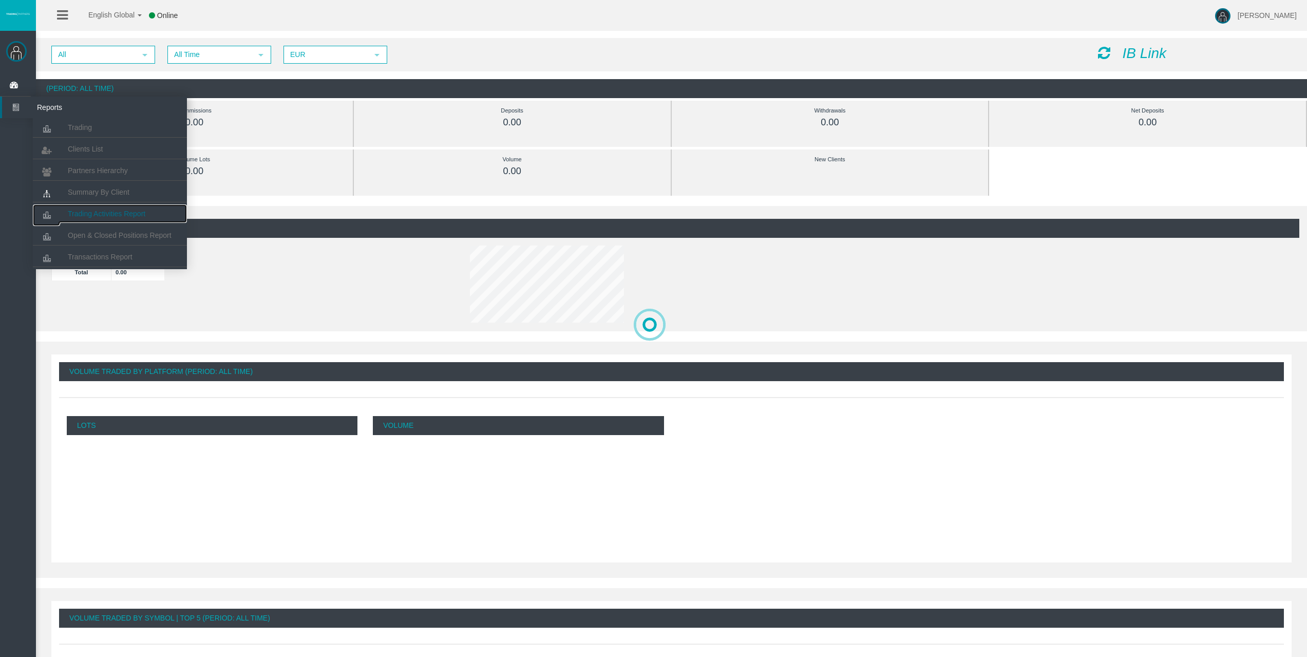
click at [101, 208] on link "Trading Activities Report" at bounding box center [110, 213] width 154 height 18
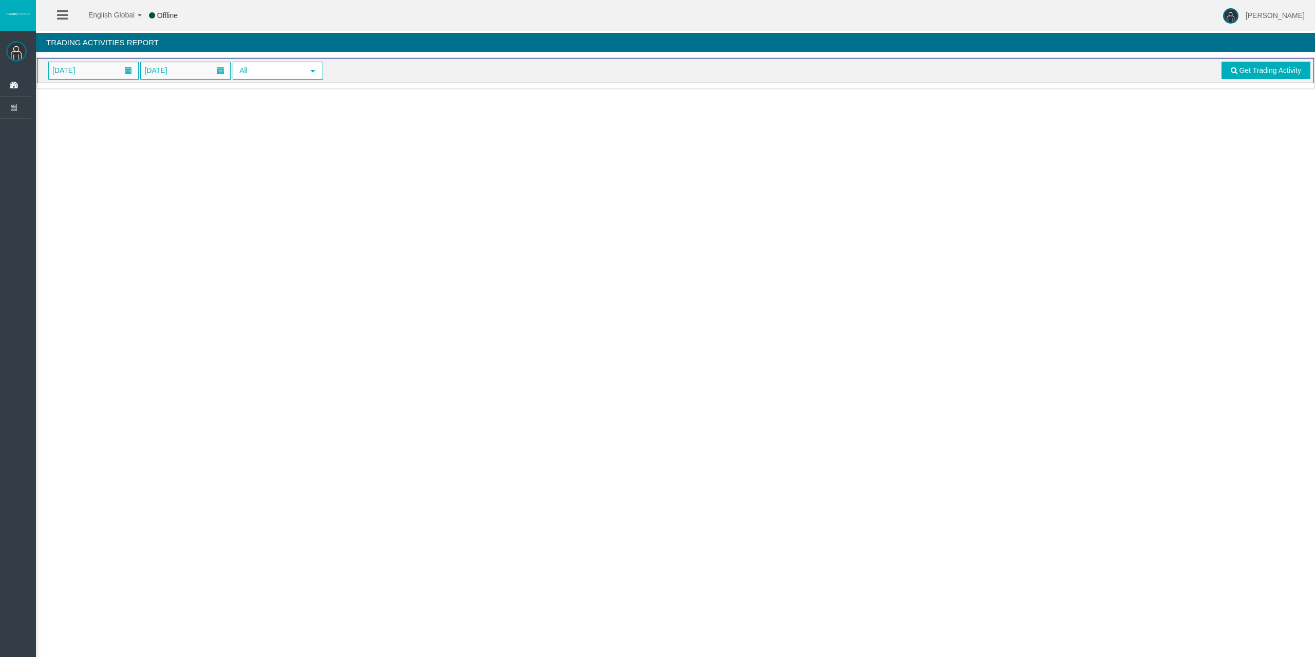
click at [94, 67] on span "[DATE]" at bounding box center [93, 70] width 89 height 17
click at [125, 173] on link "17" at bounding box center [117, 174] width 19 height 18
click at [1269, 77] on link "Get Trading Activity" at bounding box center [1266, 70] width 89 height 17
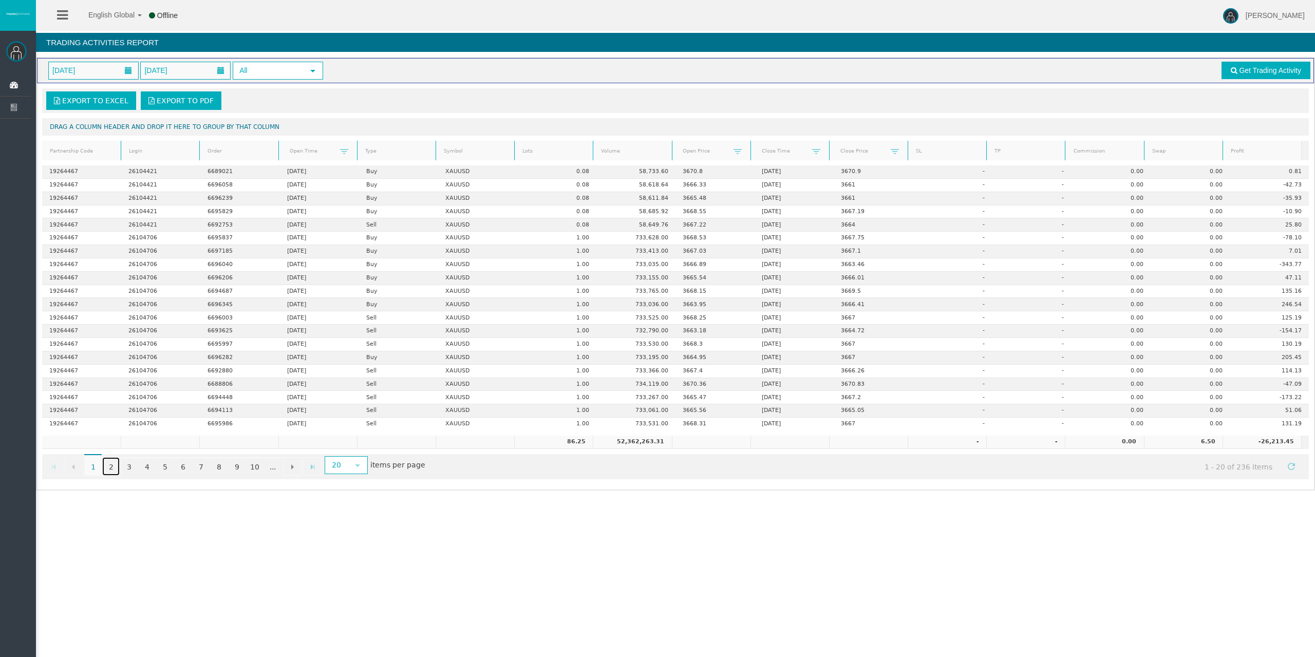
click at [109, 464] on link "2" at bounding box center [110, 466] width 17 height 18
click at [258, 470] on link "10" at bounding box center [254, 466] width 17 height 18
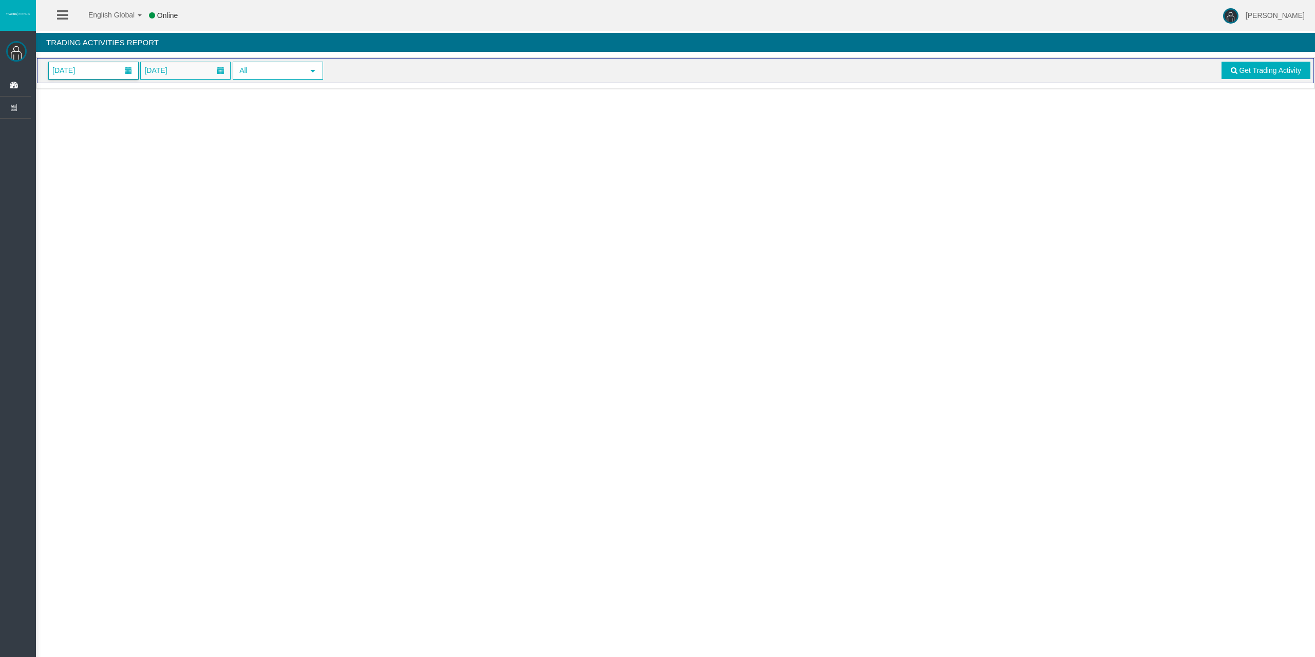
click at [109, 73] on span "[DATE]" at bounding box center [93, 70] width 89 height 17
click at [117, 171] on link "17" at bounding box center [117, 174] width 19 height 18
click at [1241, 68] on span "Get Trading Activity" at bounding box center [1270, 70] width 62 height 8
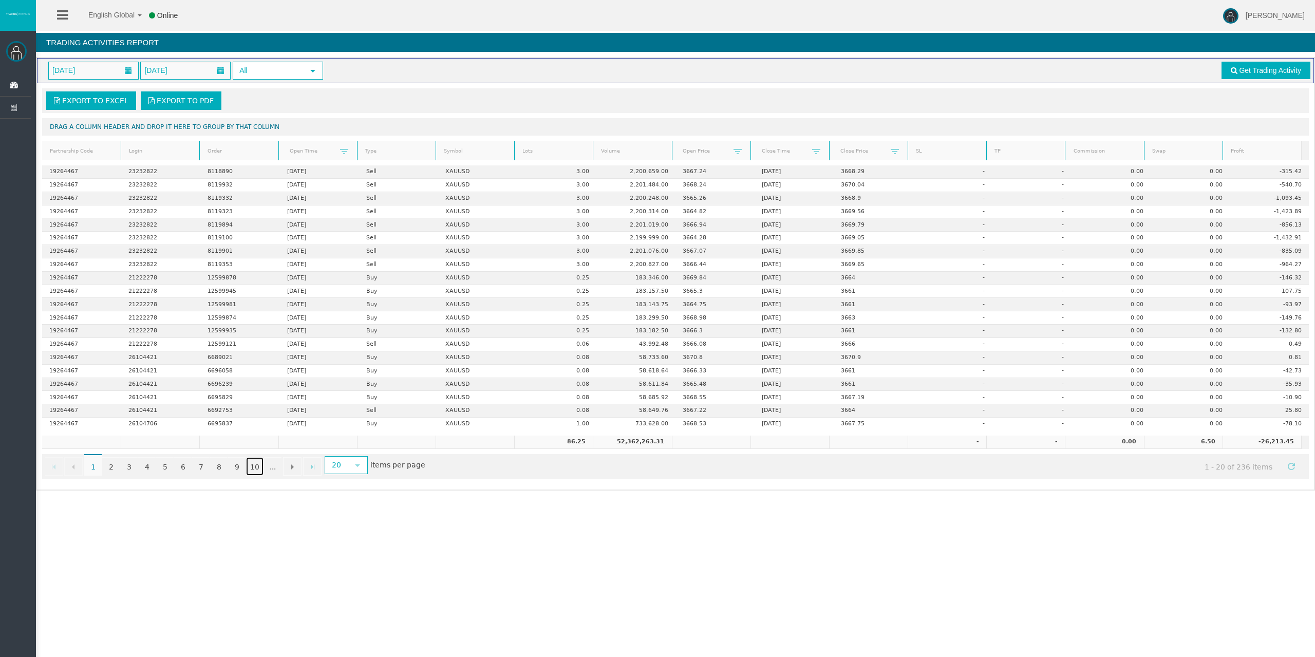
click at [252, 465] on link "10" at bounding box center [254, 466] width 17 height 18
click at [238, 468] on link "9" at bounding box center [236, 466] width 17 height 18
click at [134, 470] on link "3" at bounding box center [128, 466] width 17 height 18
click at [150, 468] on link "4" at bounding box center [146, 466] width 17 height 18
click at [173, 466] on link "5" at bounding box center [164, 466] width 17 height 18
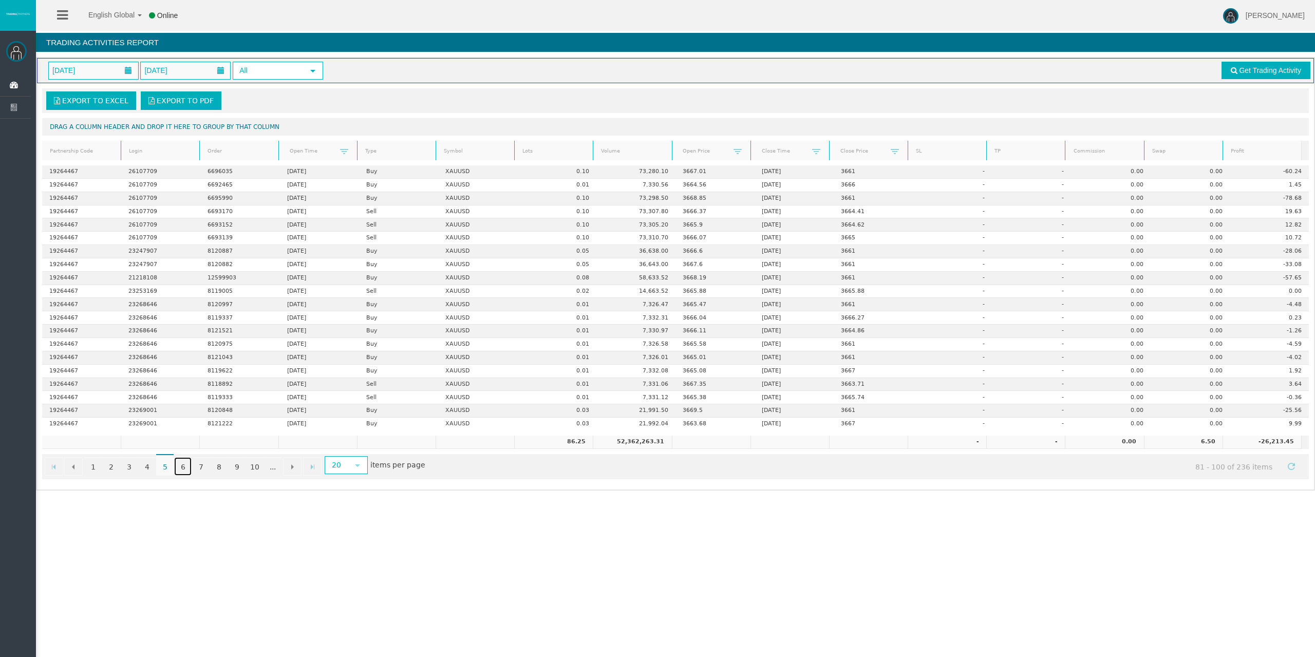
click at [183, 466] on link "6" at bounding box center [182, 466] width 17 height 18
click at [92, 470] on link "1" at bounding box center [92, 466] width 17 height 18
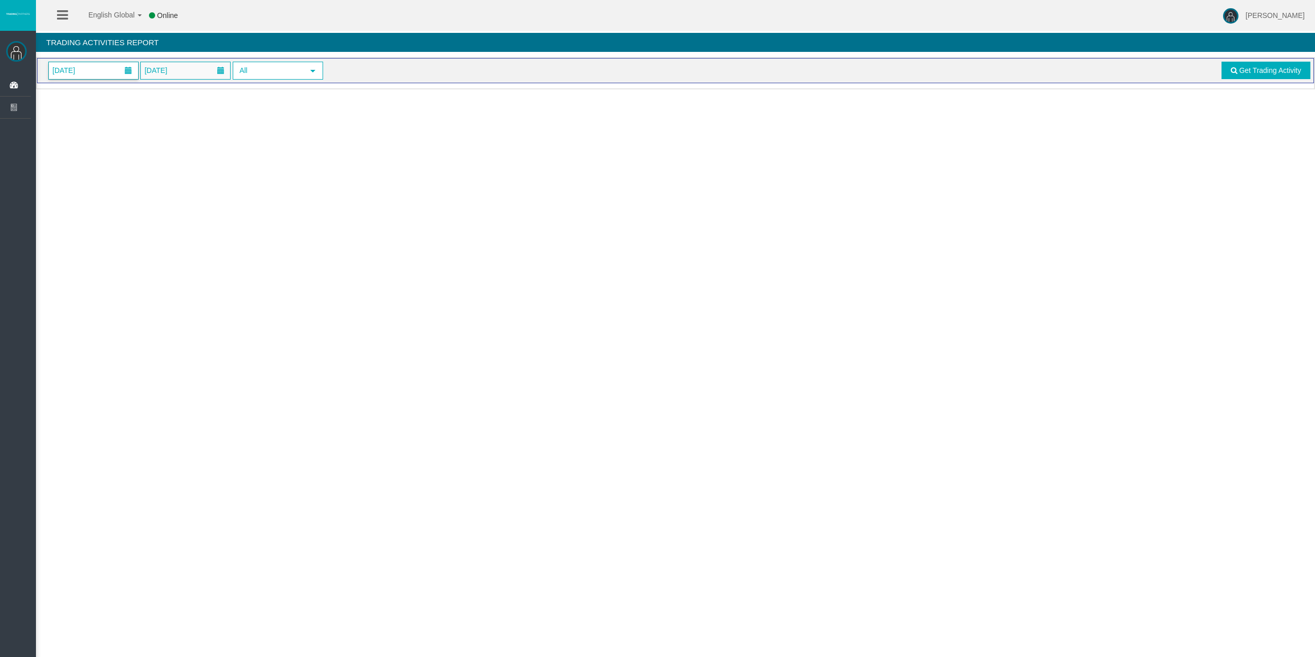
click at [92, 64] on span "[DATE]" at bounding box center [93, 70] width 89 height 17
click at [120, 168] on link "17" at bounding box center [117, 174] width 19 height 18
click at [1243, 66] on span "Get Trading Activity" at bounding box center [1270, 70] width 62 height 8
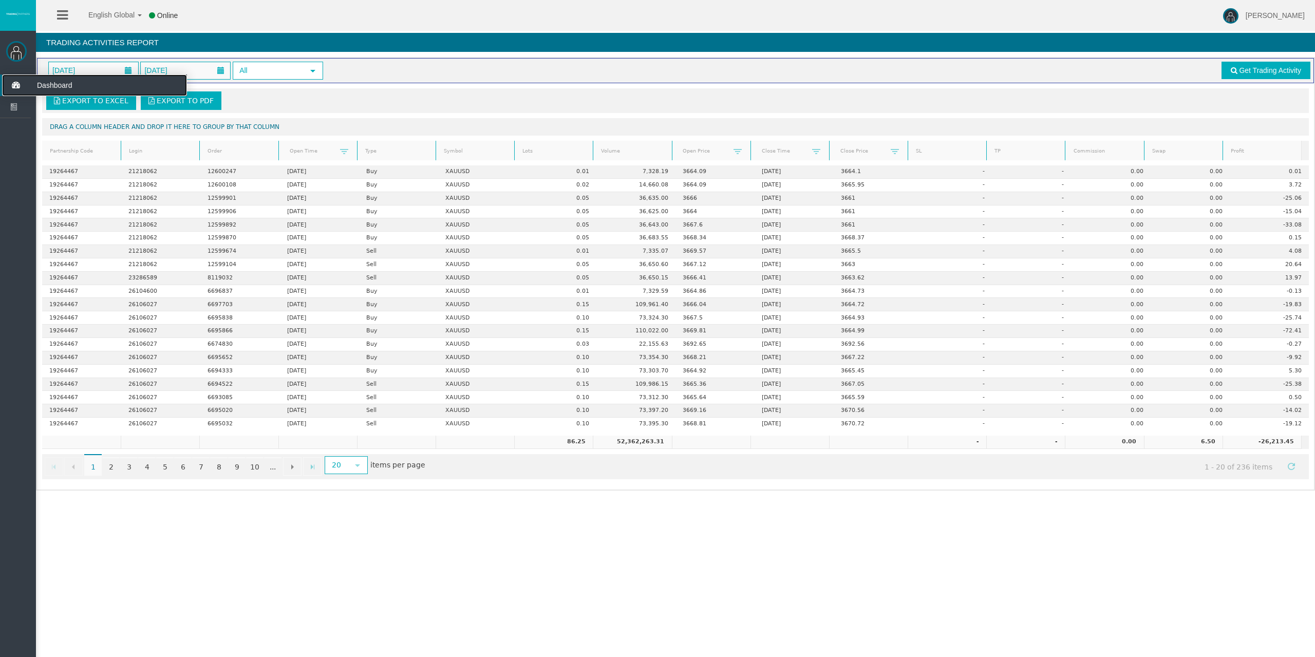
click at [10, 80] on icon at bounding box center [15, 85] width 27 height 22
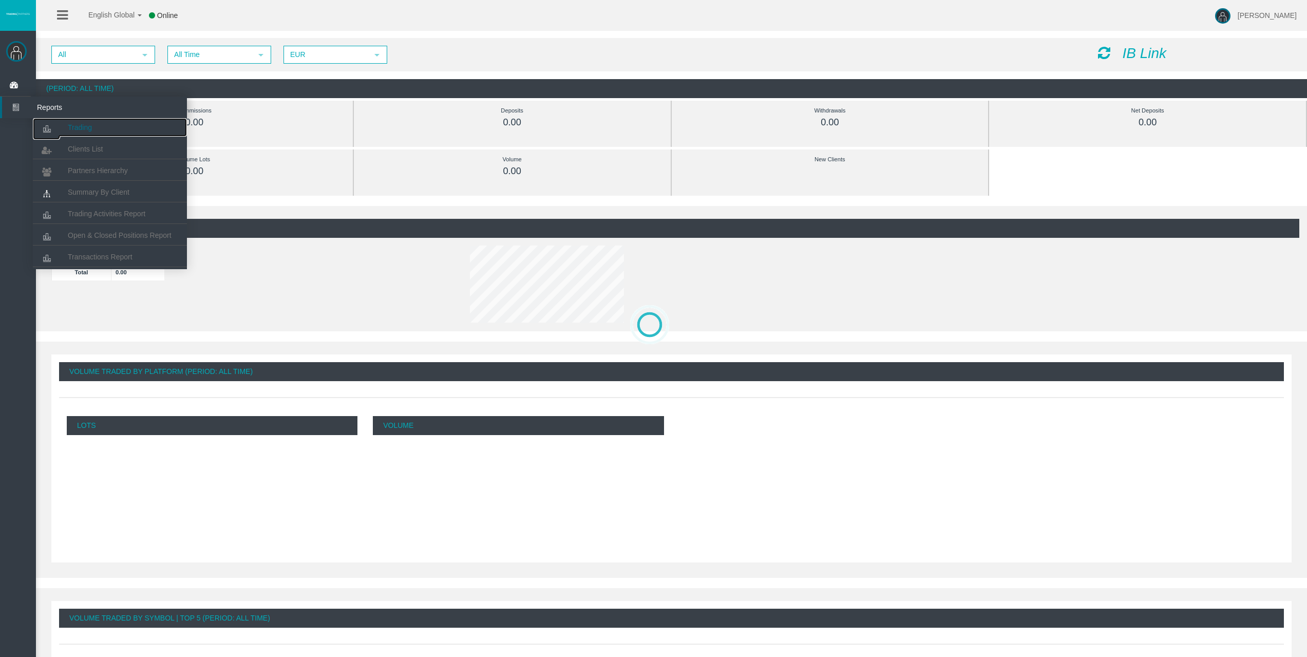
click at [70, 125] on span "Trading" at bounding box center [80, 127] width 24 height 8
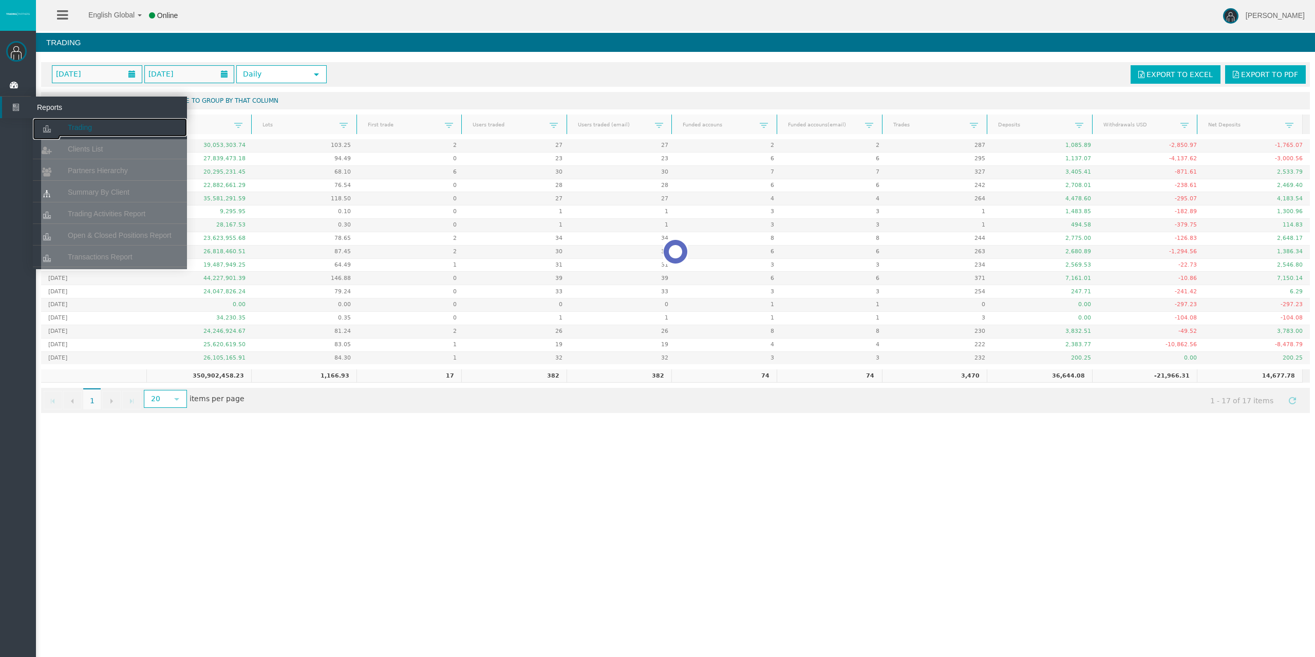
click at [70, 130] on span "Trading" at bounding box center [80, 127] width 24 height 8
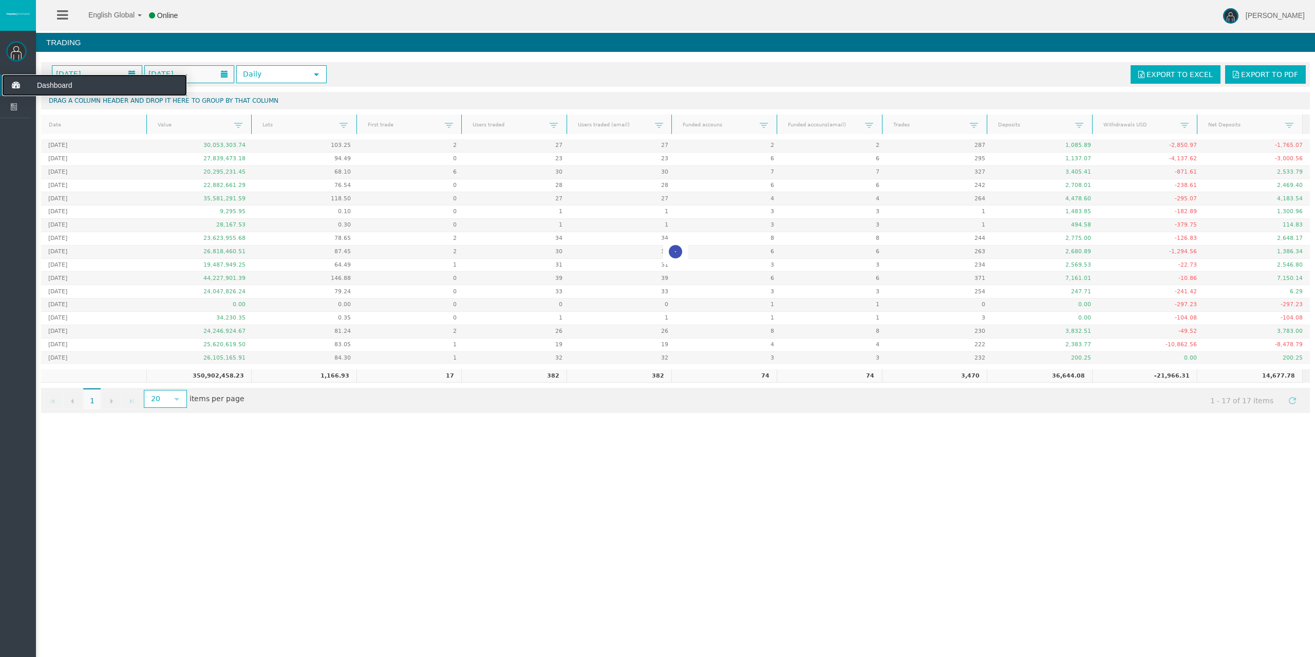
click at [13, 80] on icon at bounding box center [15, 85] width 27 height 22
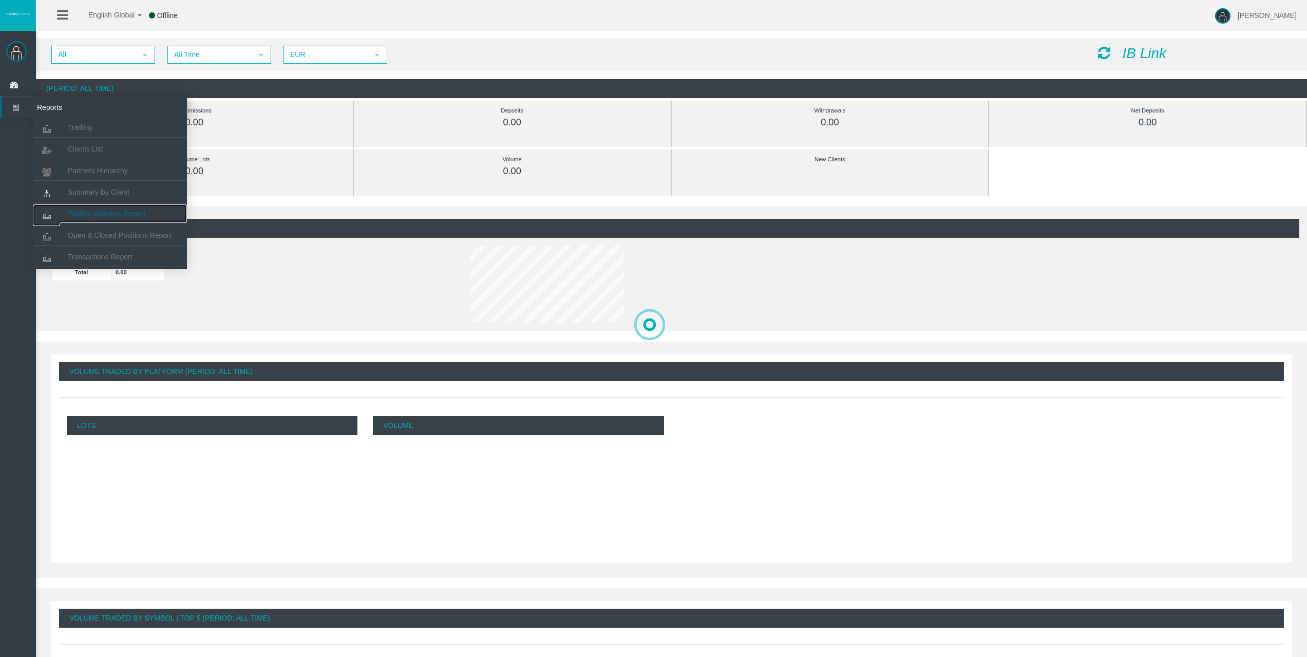
click at [121, 220] on link "Trading Activities Report" at bounding box center [110, 213] width 154 height 18
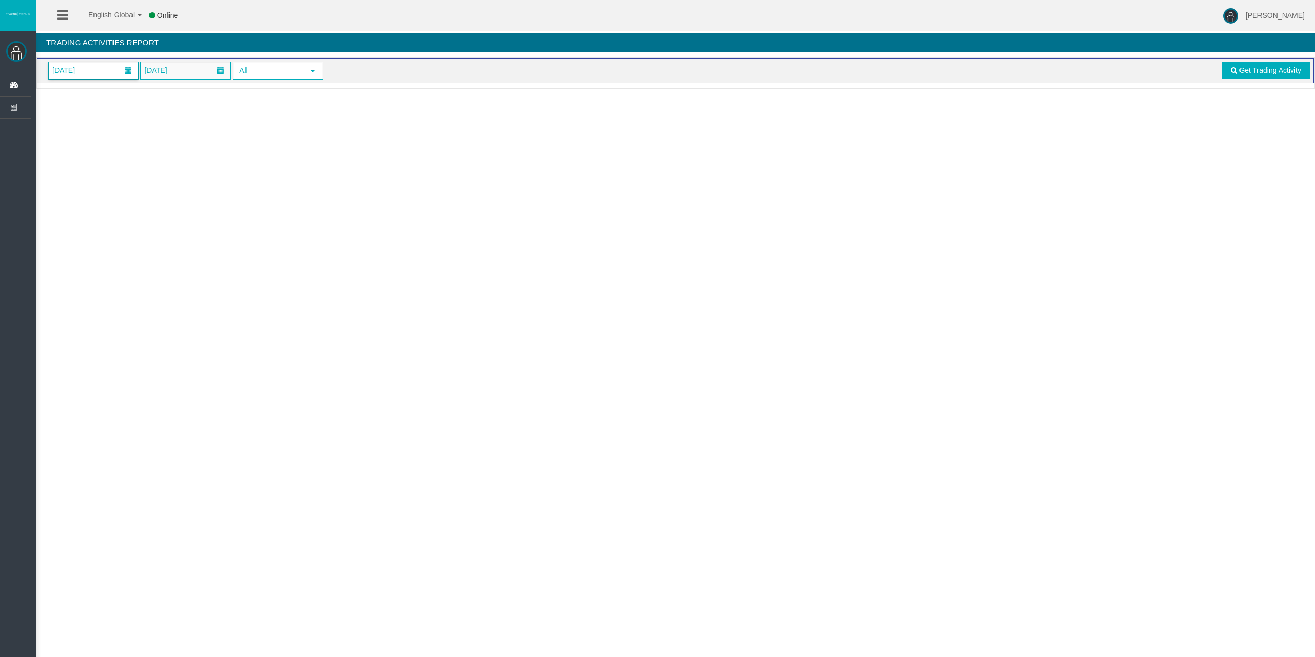
click at [103, 72] on span "[DATE]" at bounding box center [93, 70] width 89 height 17
click at [121, 170] on link "17" at bounding box center [117, 174] width 19 height 18
click at [1279, 76] on link "Get Trading Activity" at bounding box center [1266, 70] width 89 height 17
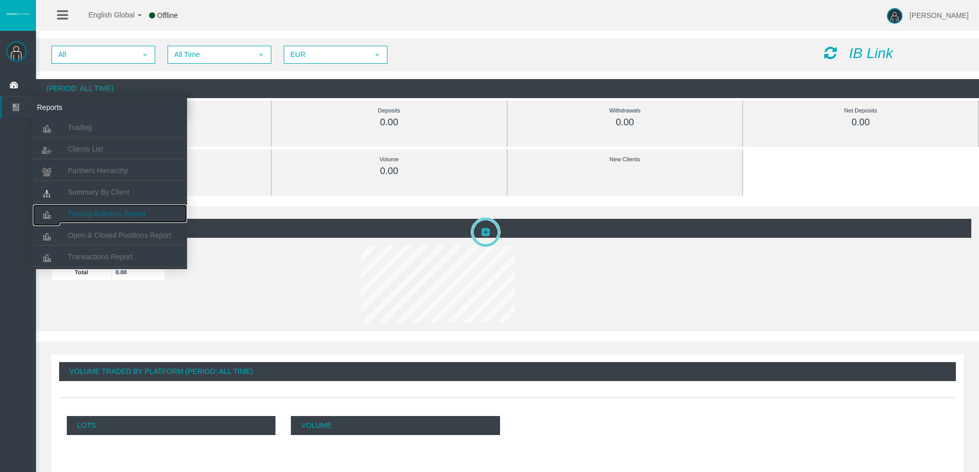
click at [106, 210] on span "Trading Activities Report" at bounding box center [107, 214] width 78 height 8
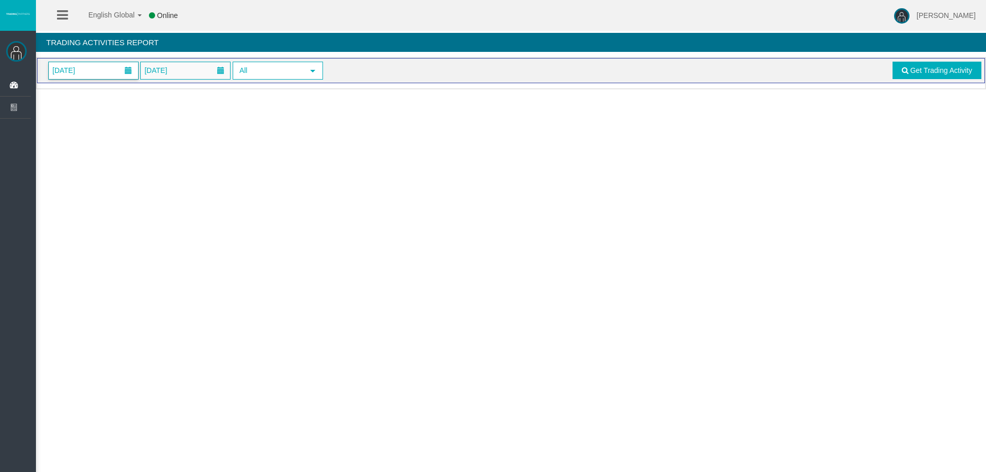
click at [94, 67] on span "[DATE]" at bounding box center [93, 70] width 89 height 17
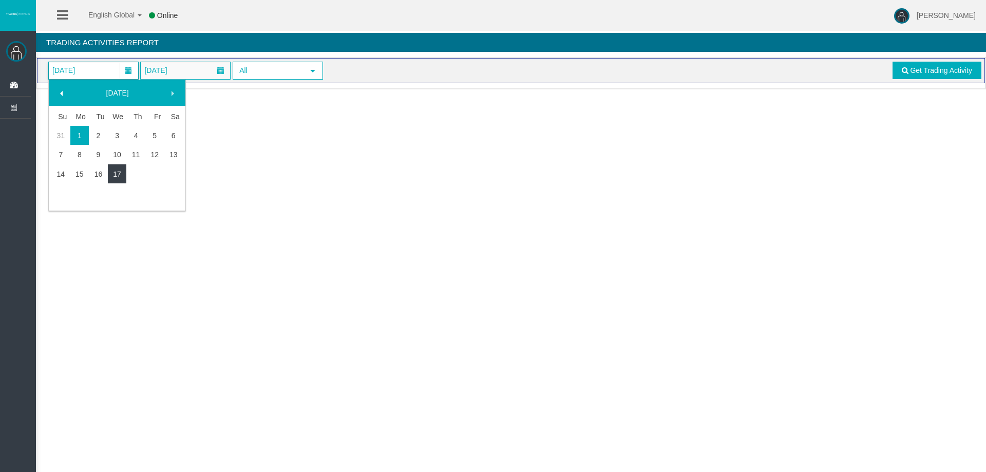
click at [117, 174] on link "17" at bounding box center [117, 174] width 19 height 18
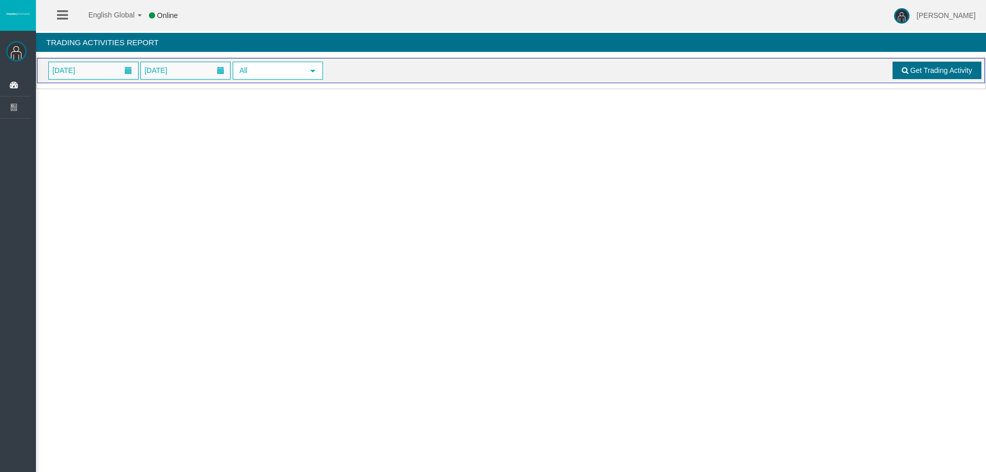
click at [952, 67] on span "Get Trading Activity" at bounding box center [941, 70] width 62 height 8
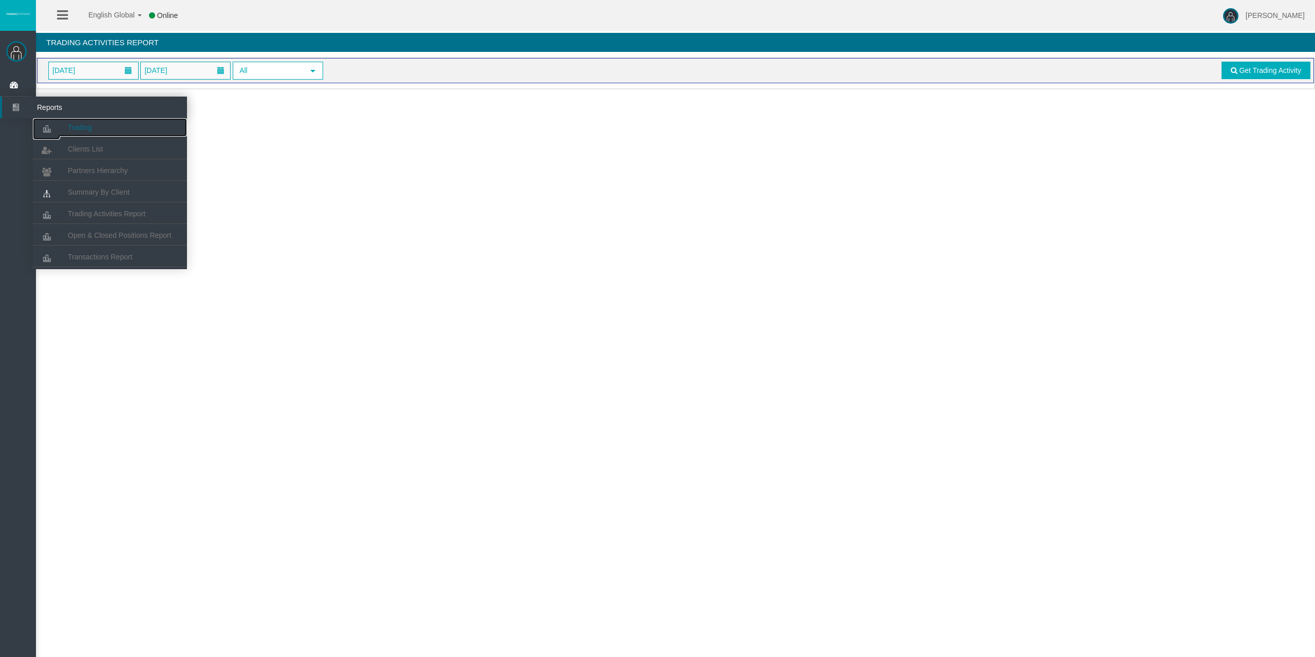
click at [60, 119] on icon at bounding box center [46, 129] width 27 height 22
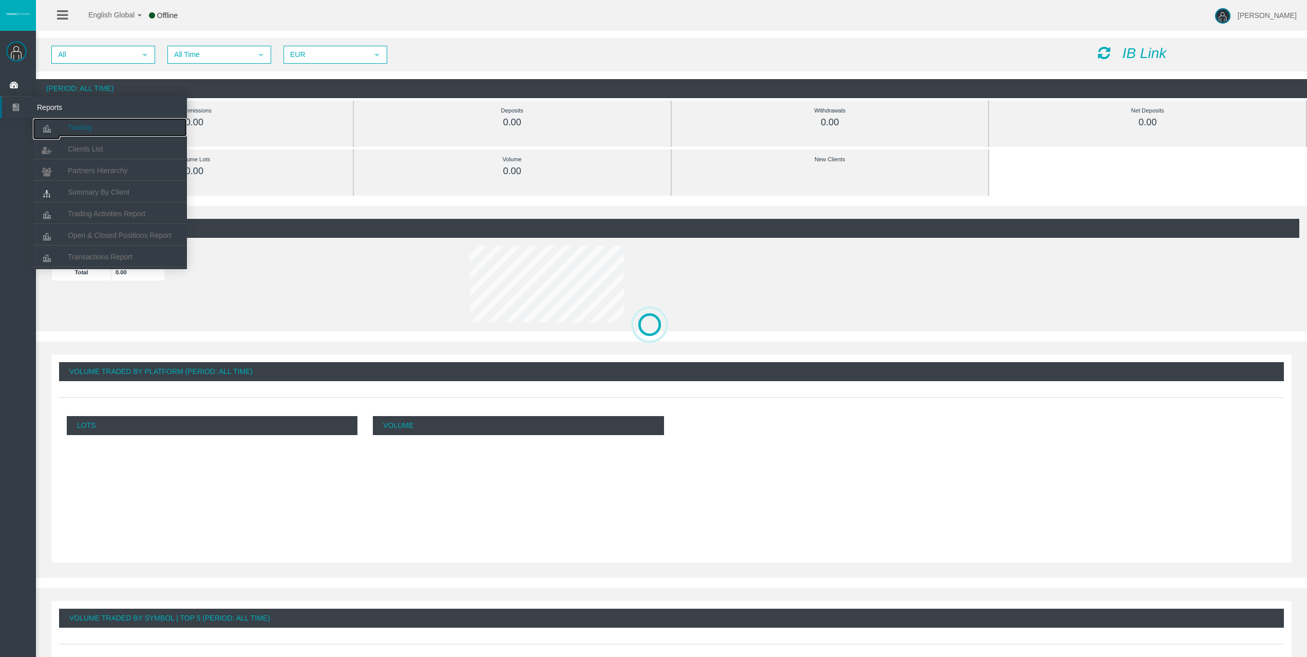
click at [76, 121] on link "Trading" at bounding box center [110, 127] width 154 height 18
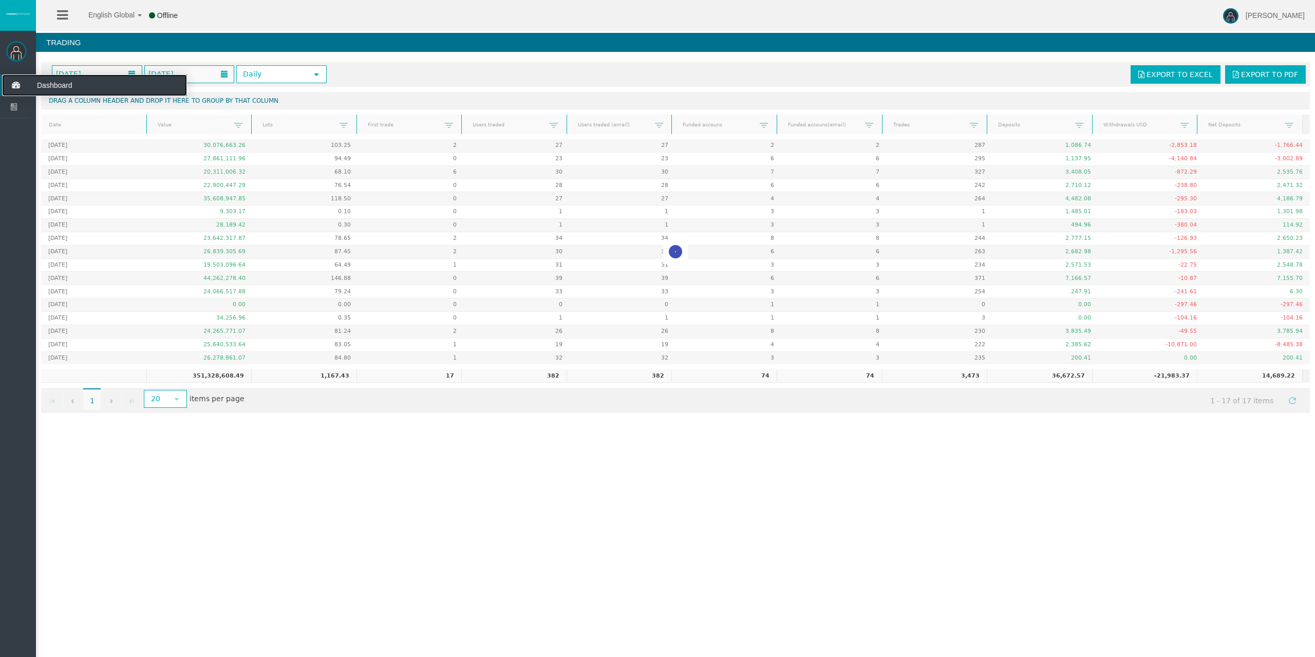
click at [27, 92] on icon at bounding box center [15, 85] width 27 height 22
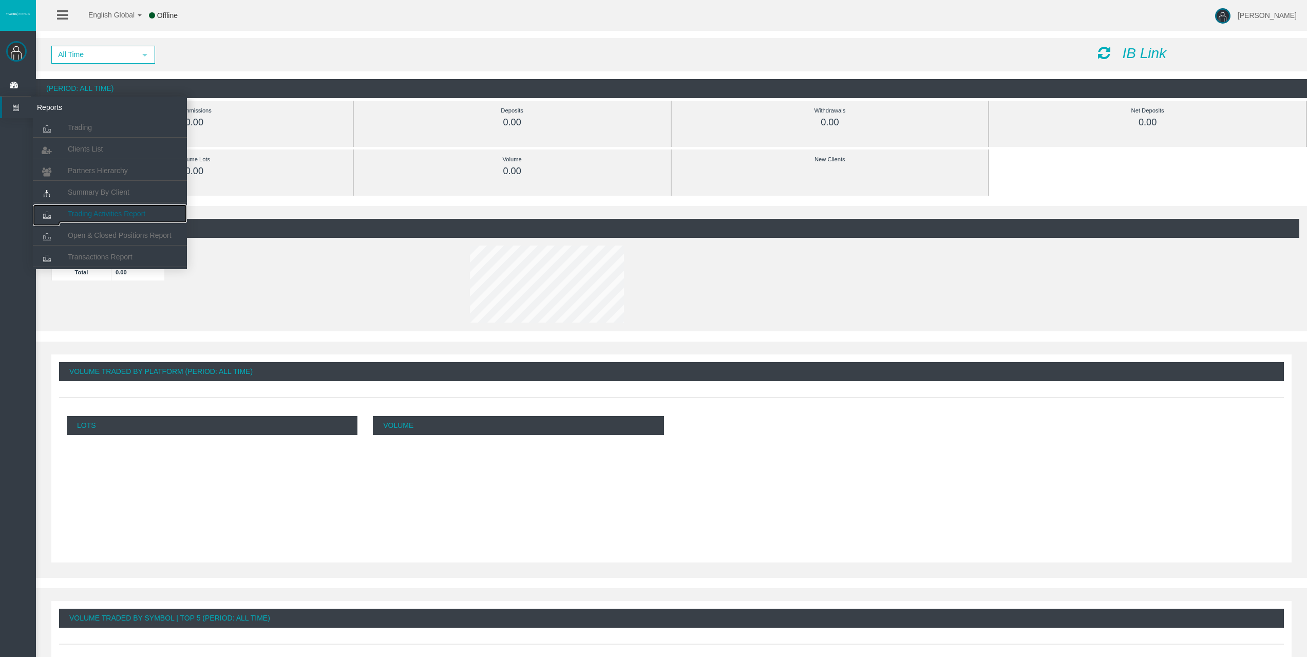
click at [126, 215] on span "Trading Activities Report" at bounding box center [107, 214] width 78 height 8
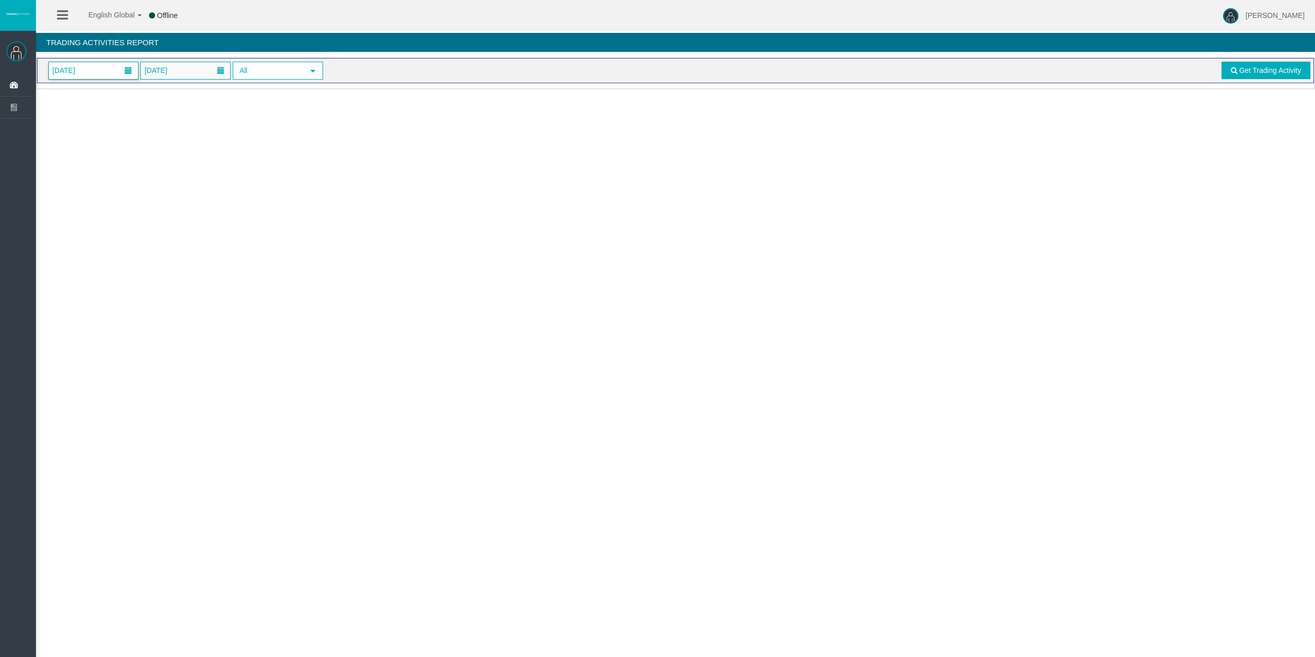
click at [98, 64] on span "[DATE]" at bounding box center [93, 70] width 89 height 17
click at [116, 171] on link "17" at bounding box center [117, 174] width 19 height 18
click at [1259, 66] on link "Get Trading Activity" at bounding box center [1266, 70] width 89 height 17
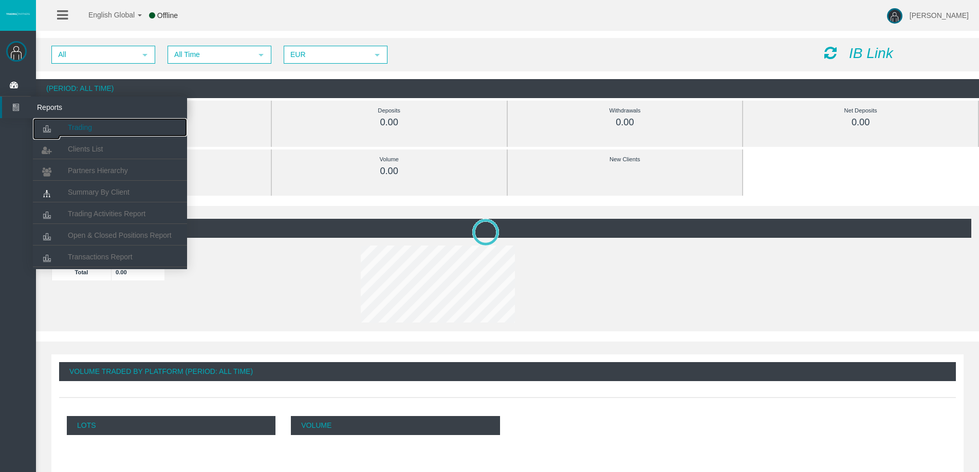
click at [61, 123] on link "Trading" at bounding box center [110, 127] width 154 height 18
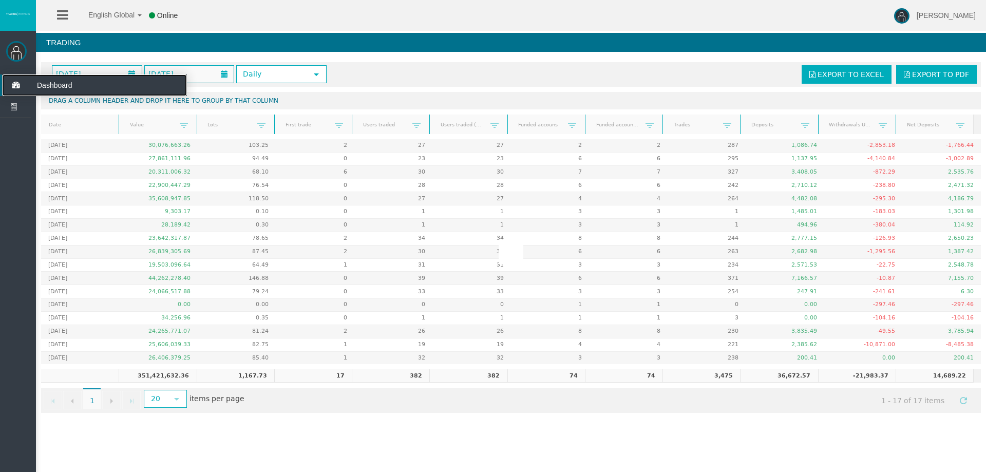
click at [12, 87] on icon at bounding box center [15, 85] width 27 height 22
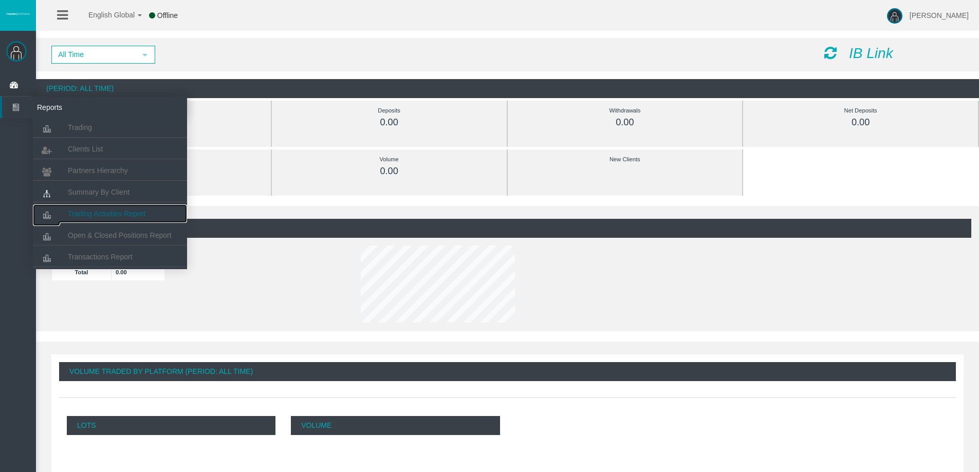
click at [116, 207] on link "Trading Activities Report" at bounding box center [110, 213] width 154 height 18
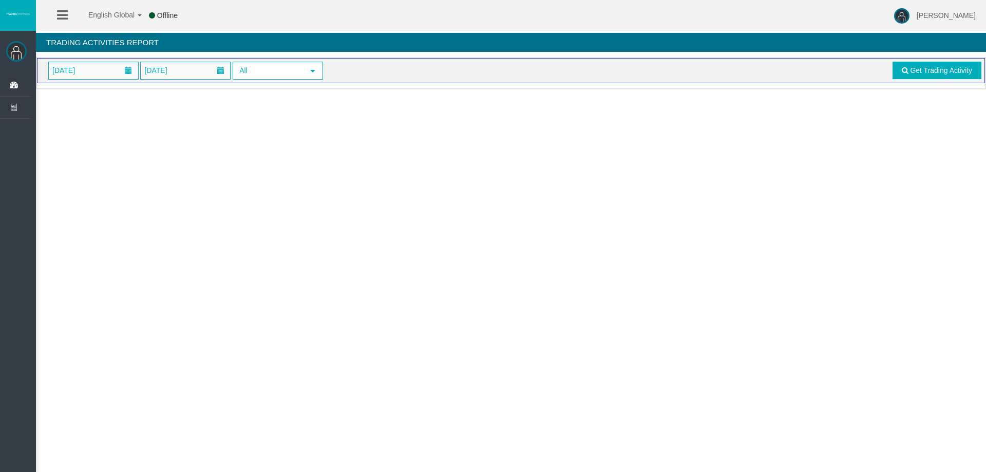
click at [105, 75] on span "[DATE]" at bounding box center [93, 70] width 89 height 17
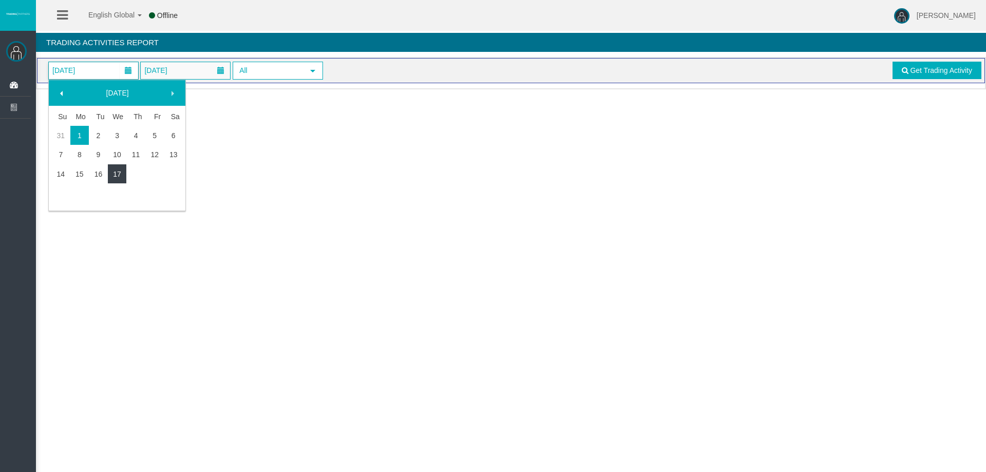
click at [118, 168] on link "17" at bounding box center [117, 174] width 19 height 18
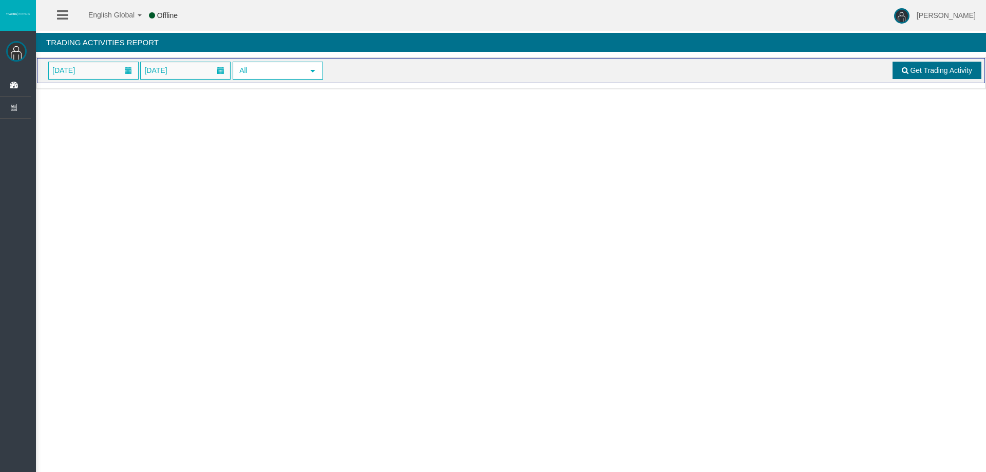
click at [919, 72] on span "Get Trading Activity" at bounding box center [941, 70] width 62 height 8
click at [78, 66] on span "[DATE]" at bounding box center [63, 70] width 29 height 14
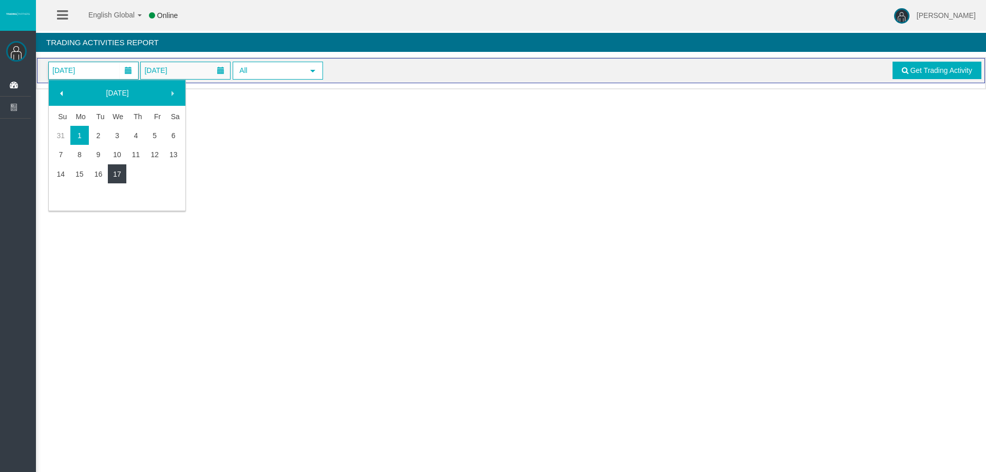
click at [110, 174] on link "17" at bounding box center [117, 174] width 19 height 18
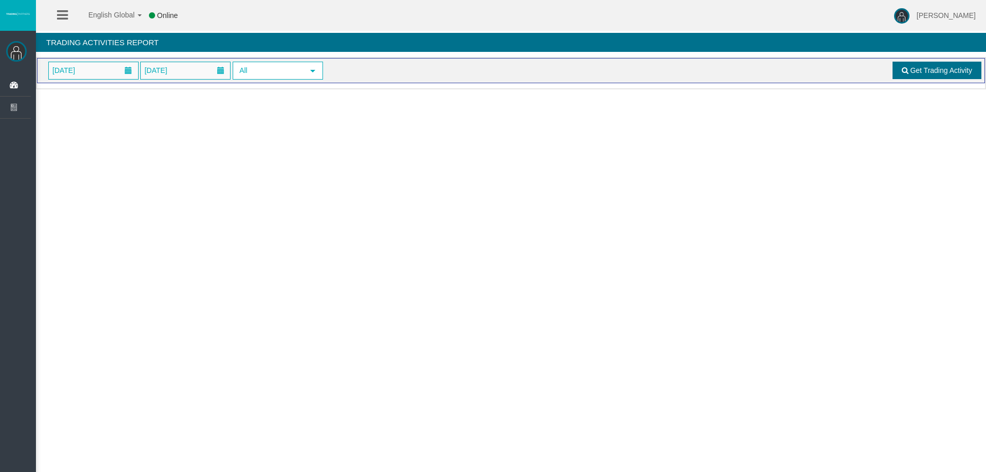
click at [924, 67] on span "Get Trading Activity" at bounding box center [941, 70] width 62 height 8
